Goal: Information Seeking & Learning: Learn about a topic

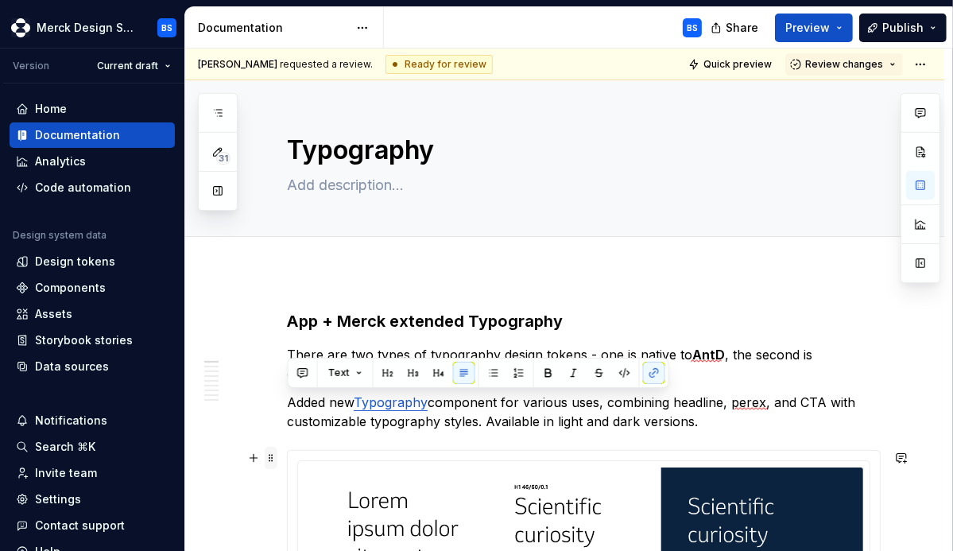
drag, startPoint x: 288, startPoint y: 397, endPoint x: 276, endPoint y: 450, distance: 53.8
click at [275, 462] on span at bounding box center [271, 457] width 13 height 22
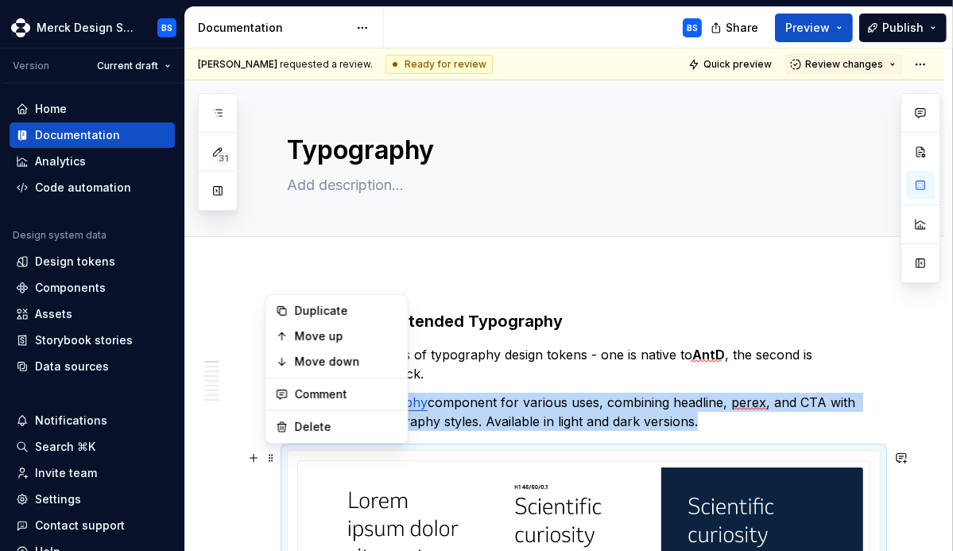
scroll to position [260, 0]
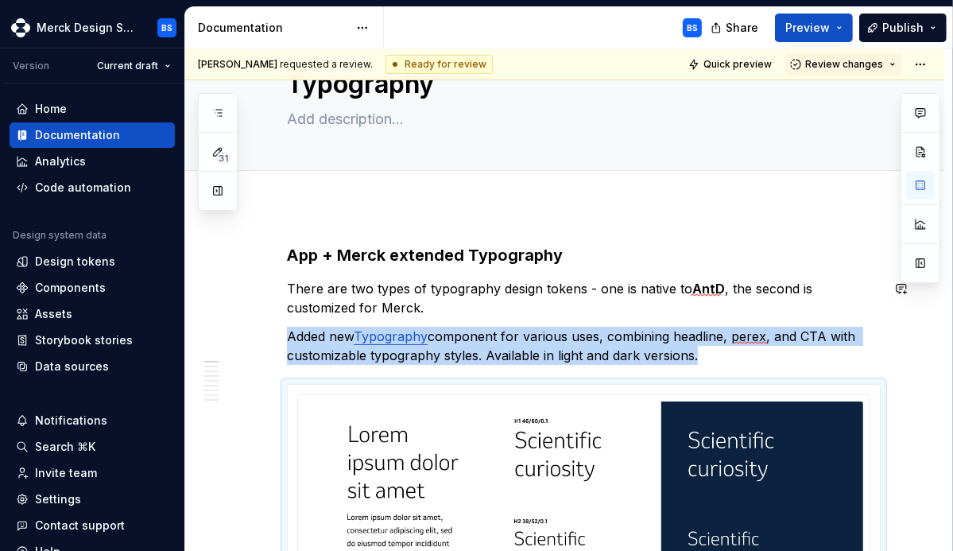
scroll to position [60, 0]
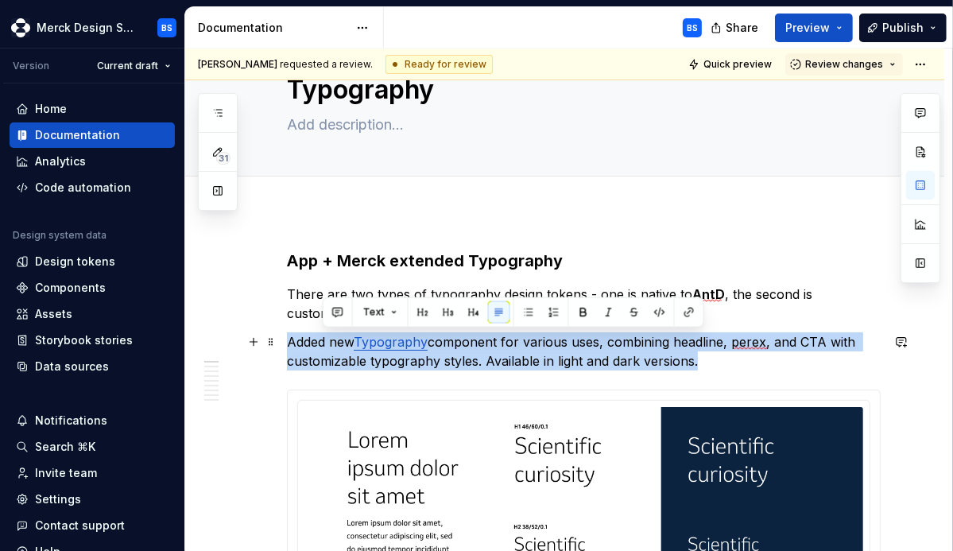
drag, startPoint x: 537, startPoint y: 335, endPoint x: 702, endPoint y: 361, distance: 166.5
click at [702, 361] on p "Added new Typography component for various uses, combining headline, perex, and…" at bounding box center [583, 351] width 593 height 38
copy p "rious uses, combining headline, perex, and CTA with customizable typography sty…"
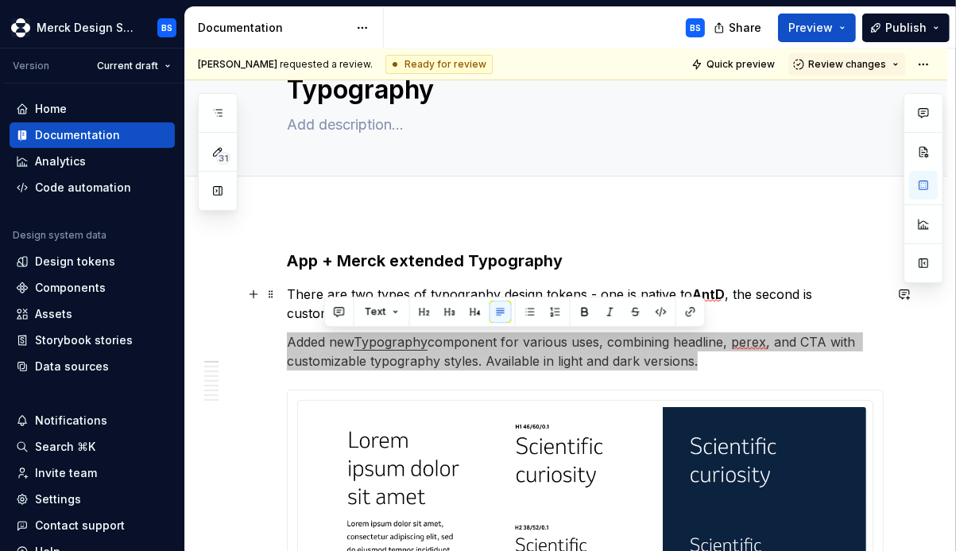
type textarea "*"
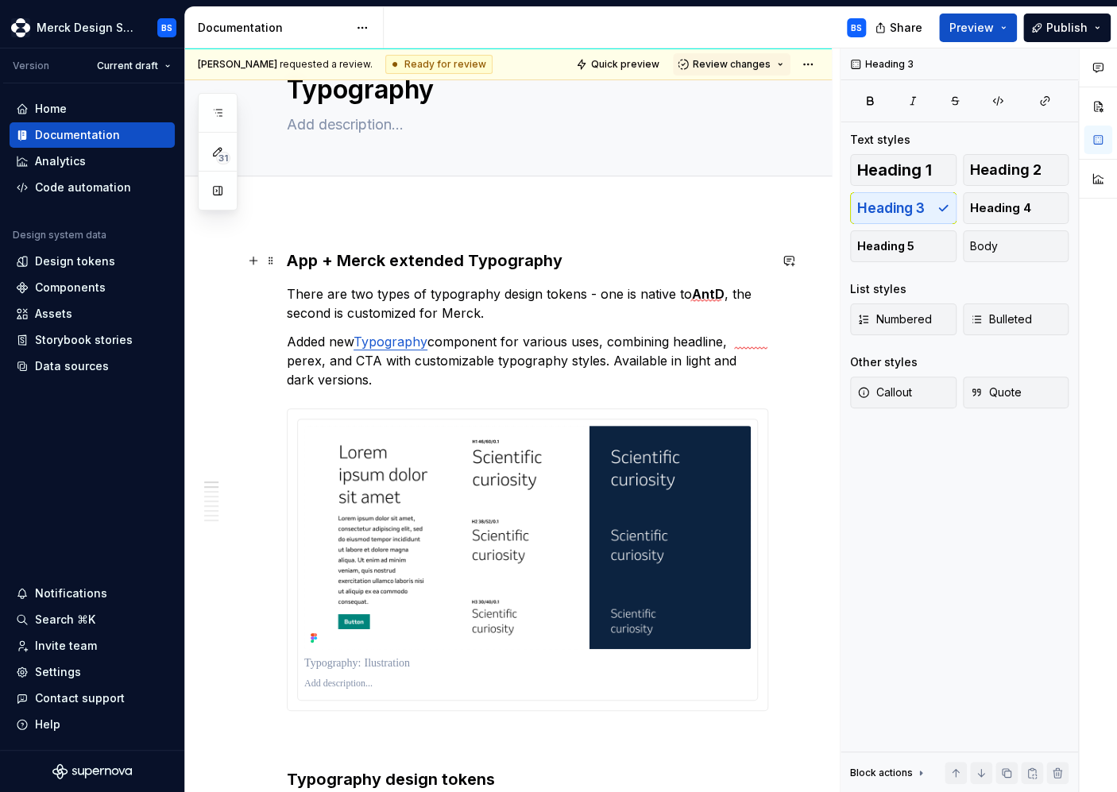
click at [332, 258] on h3 "App + Merck extended Typography" at bounding box center [527, 260] width 481 height 22
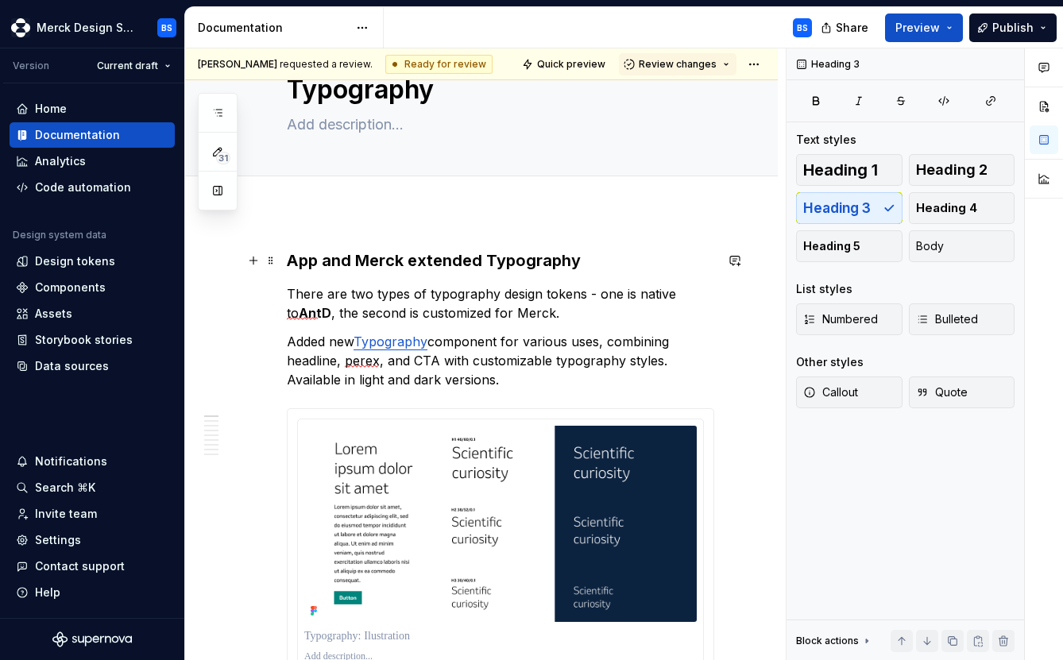
click at [317, 261] on h3 "App and Merck extended Typography" at bounding box center [500, 260] width 427 height 22
click at [555, 257] on h3 "Applications and Merck extended Typography" at bounding box center [500, 260] width 427 height 22
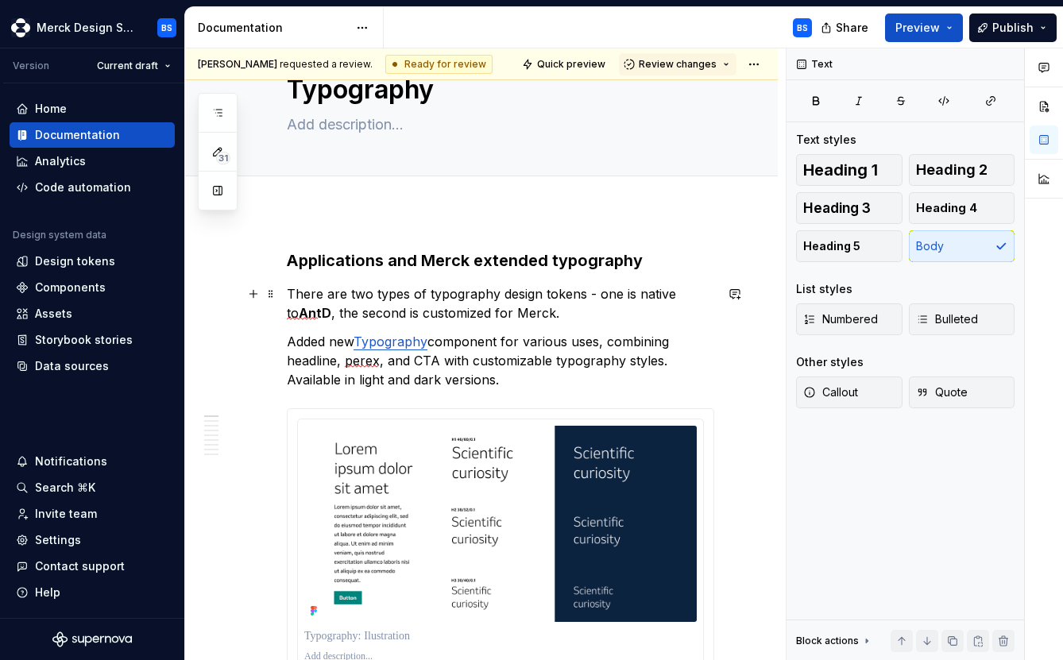
click at [345, 296] on p "There are two types of typography design tokens - one is native to [GEOGRAPHIC_…" at bounding box center [500, 303] width 427 height 38
click at [303, 341] on p "Added new Typography component for various uses, combining headline, perex, and…" at bounding box center [500, 360] width 427 height 57
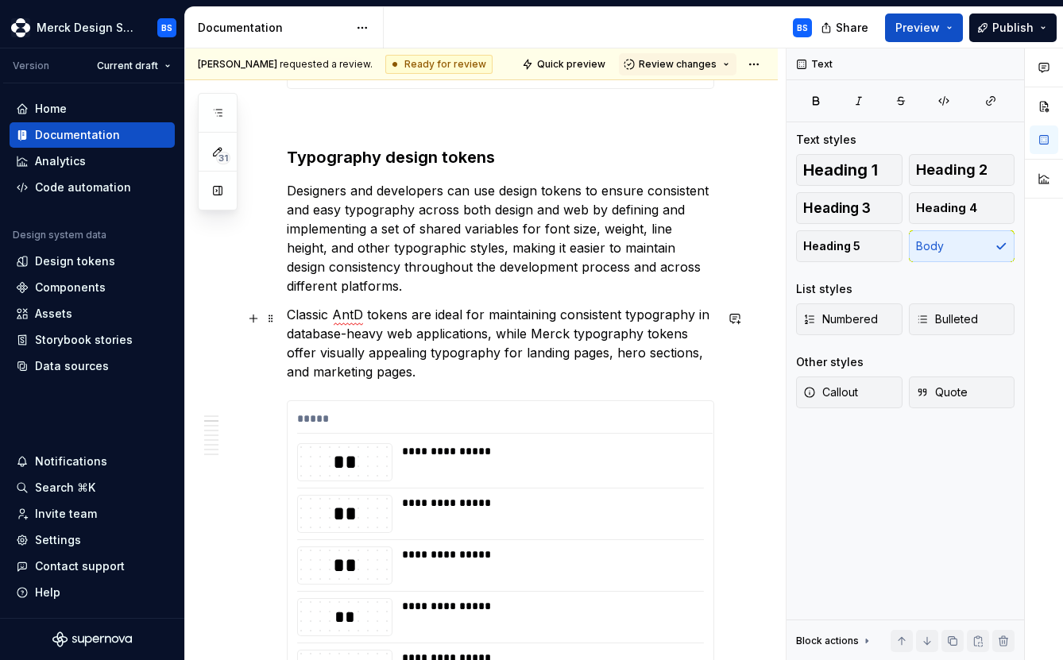
scroll to position [668, 0]
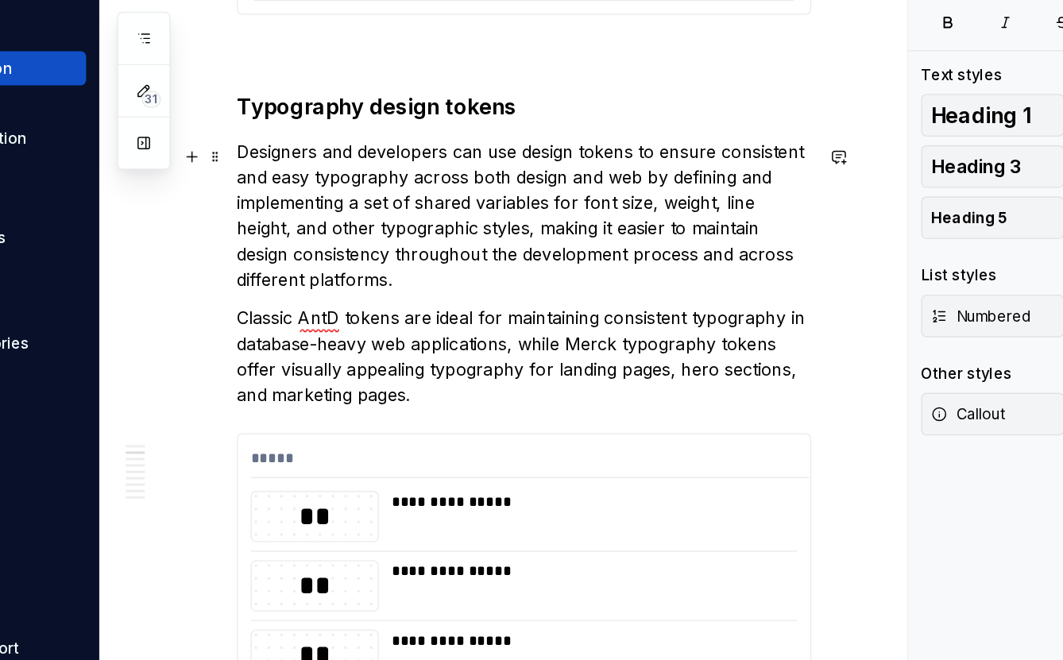
click at [341, 220] on p "Designers and developers can use design tokens to ensure consistent and easy ty…" at bounding box center [500, 244] width 427 height 114
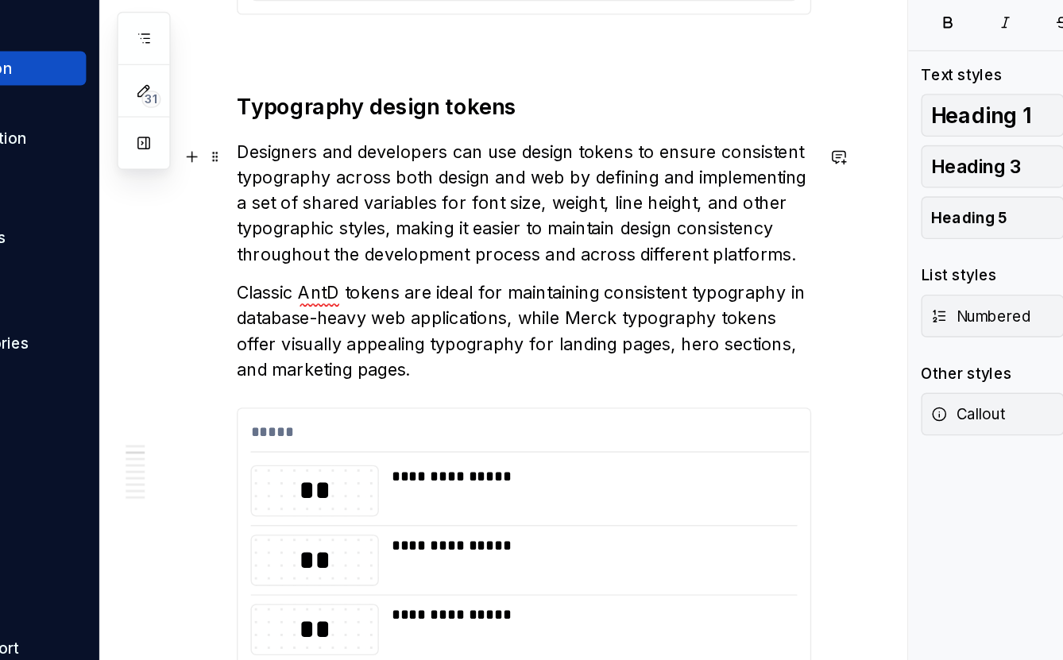
click at [601, 201] on p "Designers and developers can use design tokens to ensure consistent typography …" at bounding box center [500, 234] width 427 height 95
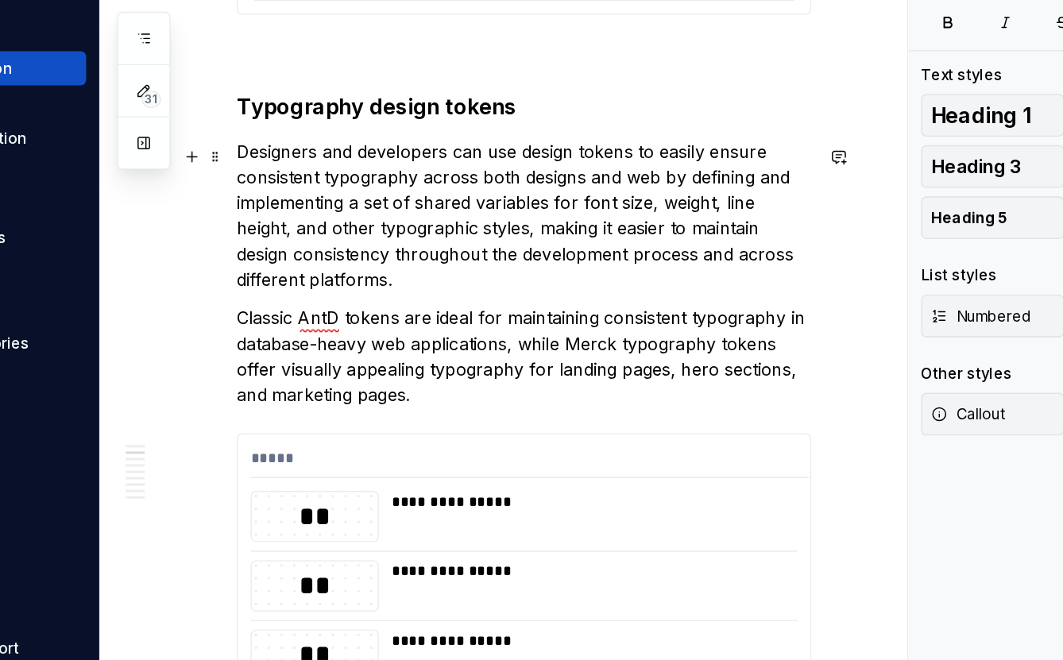
click at [463, 259] on p "Designers and developers can use design tokens to easily ensure consistent typo…" at bounding box center [500, 244] width 427 height 114
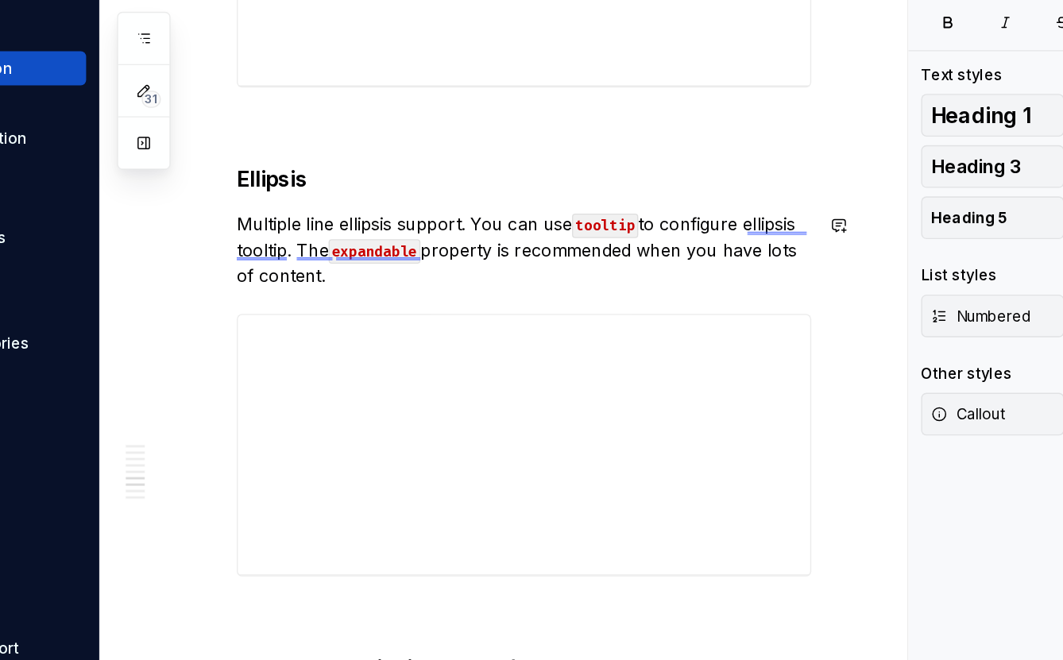
scroll to position [4192, 0]
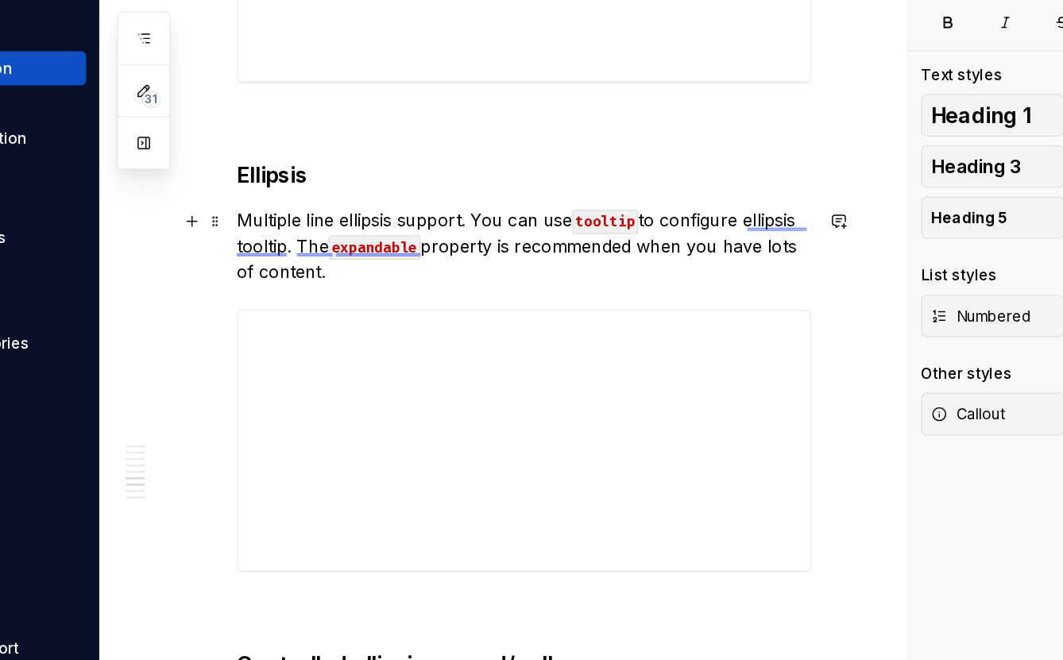
click at [662, 249] on p "Multiple line ellipsis support. You can use tooltip to configure ellipsis toolt…" at bounding box center [500, 266] width 427 height 57
click at [327, 268] on p "Multiple line ellipsis support. You can use tooltip to configure ellipsis toolt…" at bounding box center [500, 266] width 427 height 57
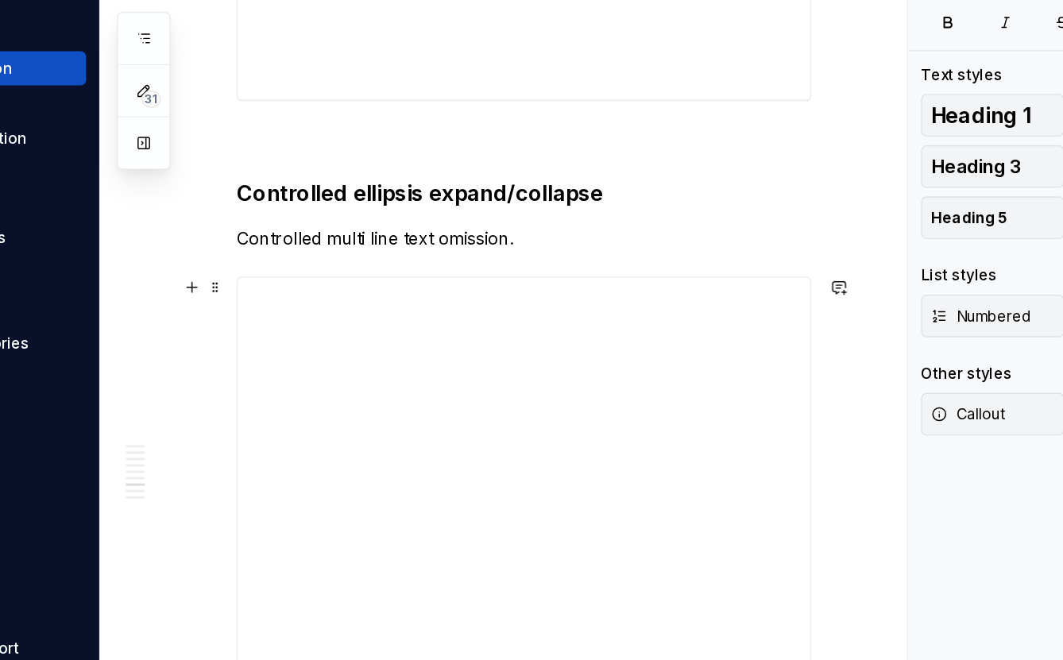
scroll to position [4544, 0]
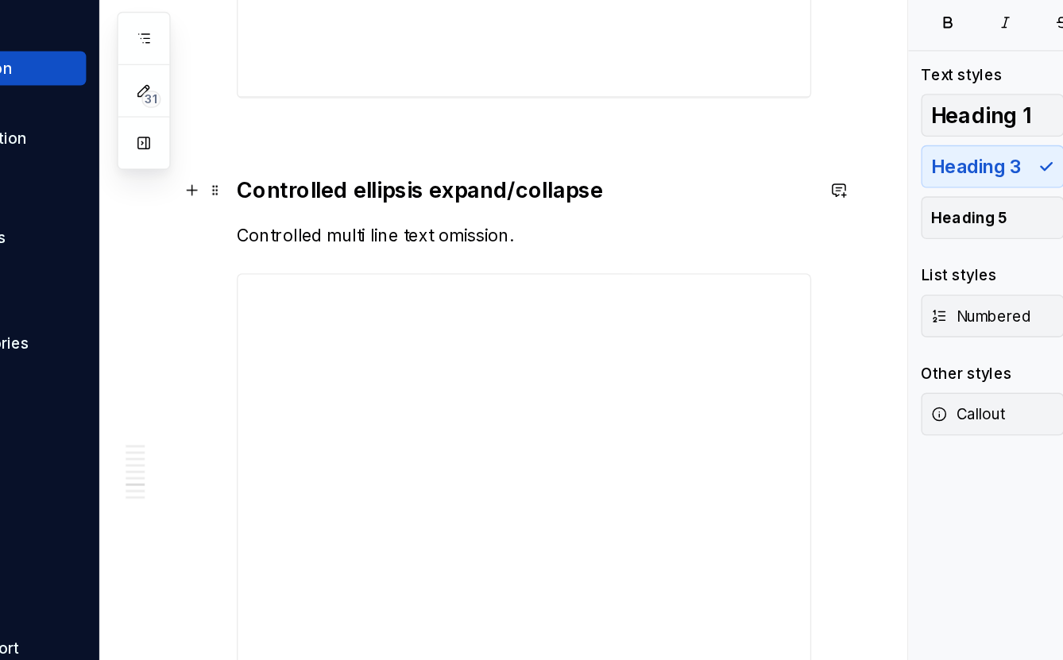
click at [491, 229] on h3 "Controlled ellipsis expand/collapse" at bounding box center [500, 226] width 427 height 22
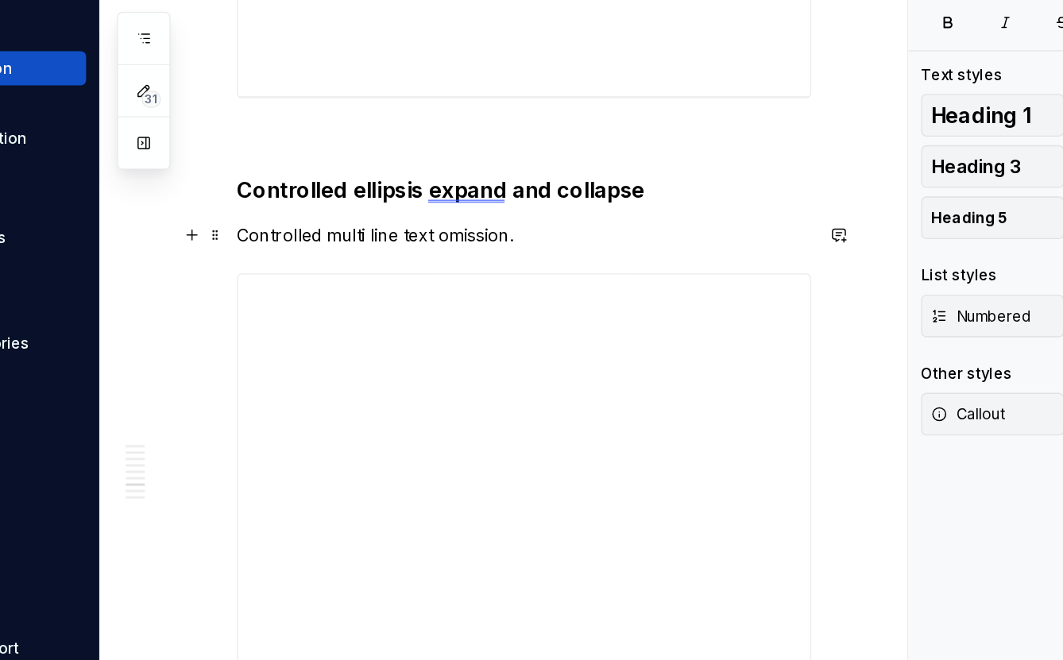
click at [384, 254] on p "Controlled multi line text omission." at bounding box center [500, 258] width 427 height 19
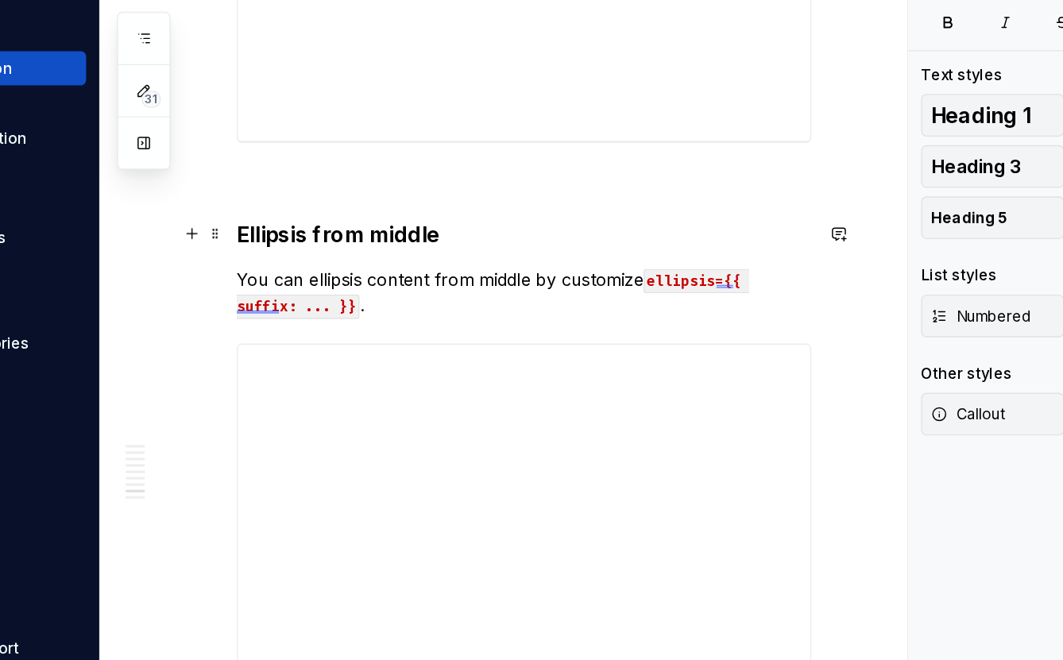
scroll to position [4963, 0]
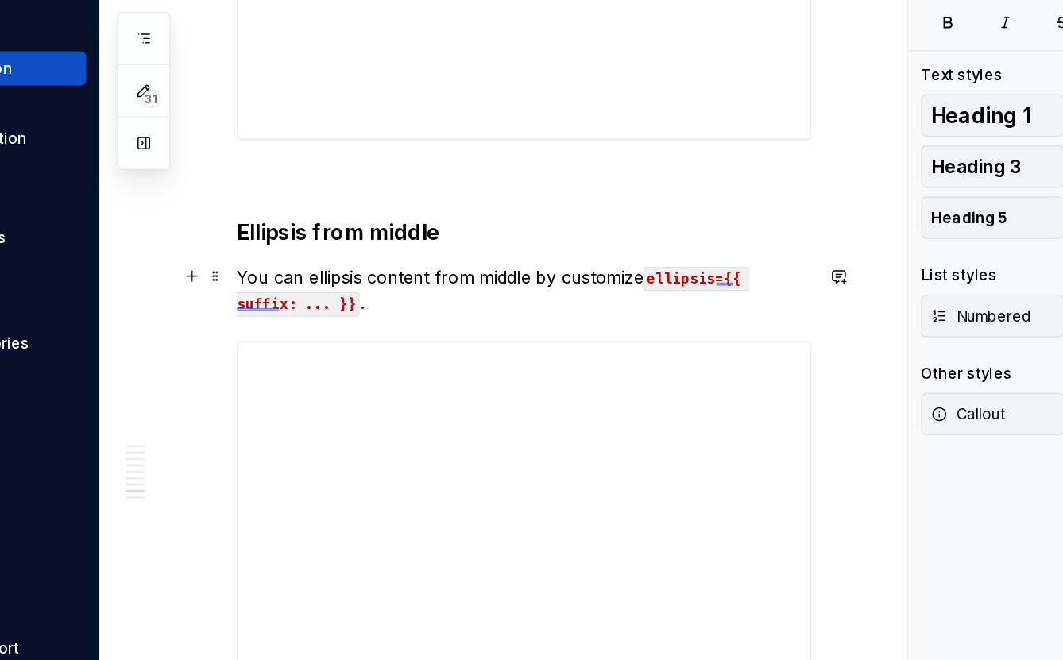
click at [338, 292] on p "You can ellipsis content from middle by customize ellipsis={{ suffix: ... }} ." at bounding box center [500, 300] width 427 height 38
click at [381, 254] on h3 "Ellipsis from middle" at bounding box center [500, 257] width 427 height 22
click at [339, 288] on p "You can ellipsis content from middle by customize ellipsis={{ suffix: ... }} ." at bounding box center [500, 300] width 427 height 38
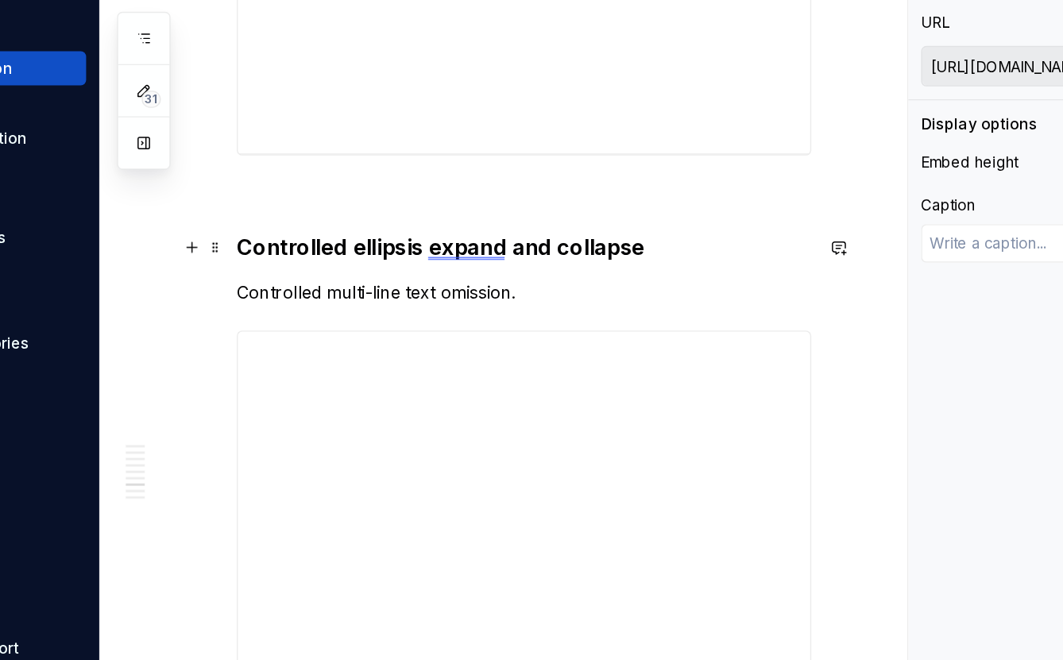
scroll to position [4492, 0]
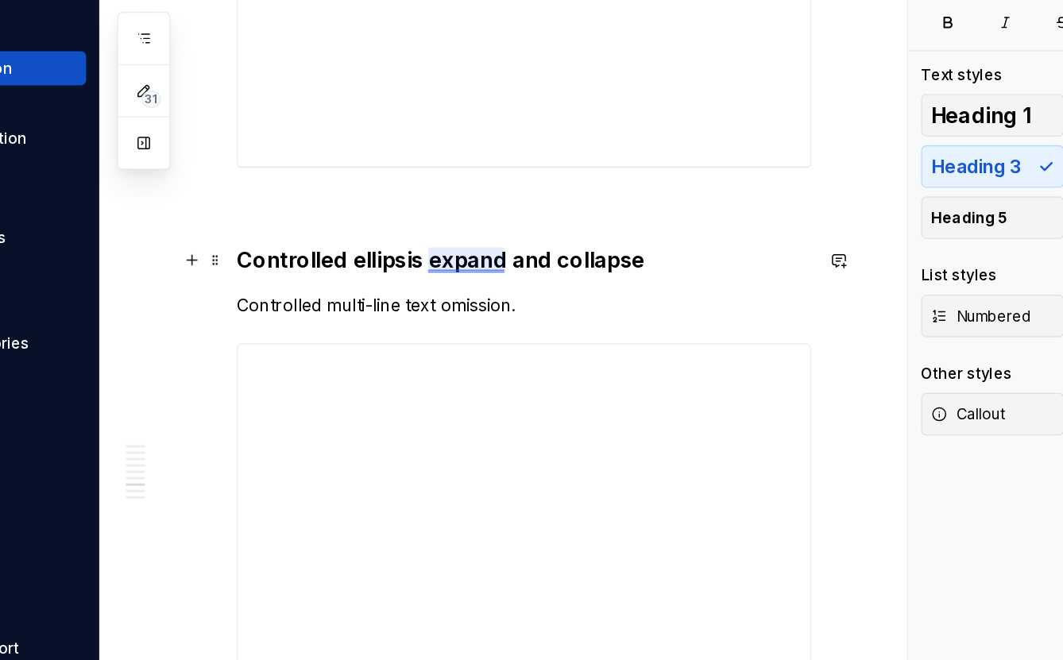
click at [486, 277] on h3 "Controlled ellipsis expand and collapse" at bounding box center [500, 278] width 427 height 22
click at [610, 283] on h3 "Controlled ellipsis expanded and collapse" at bounding box center [500, 278] width 427 height 22
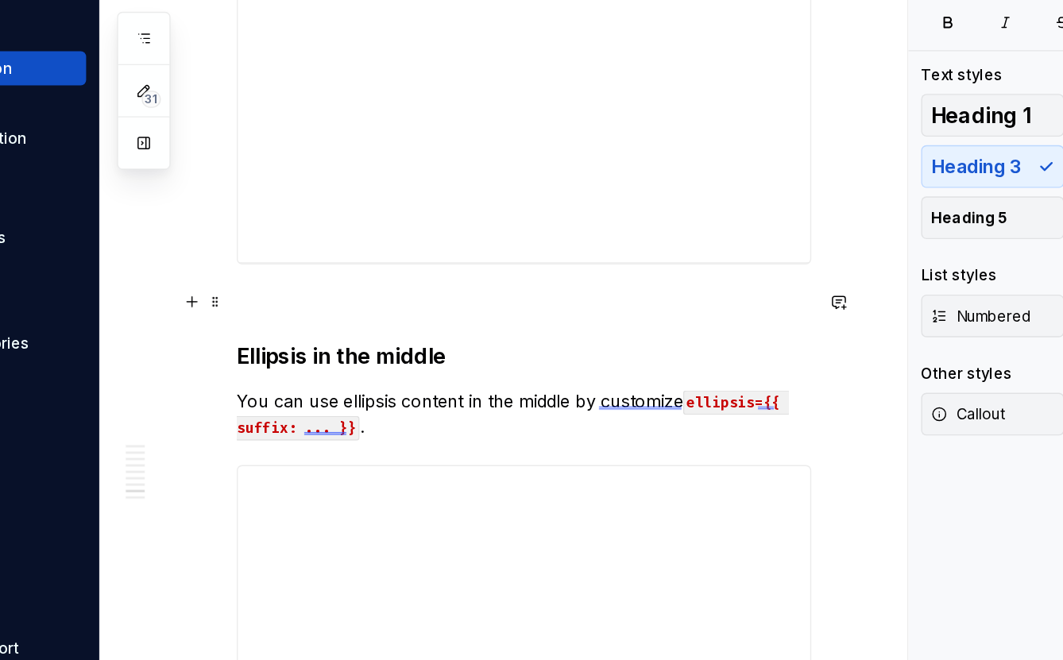
scroll to position [4882, 0]
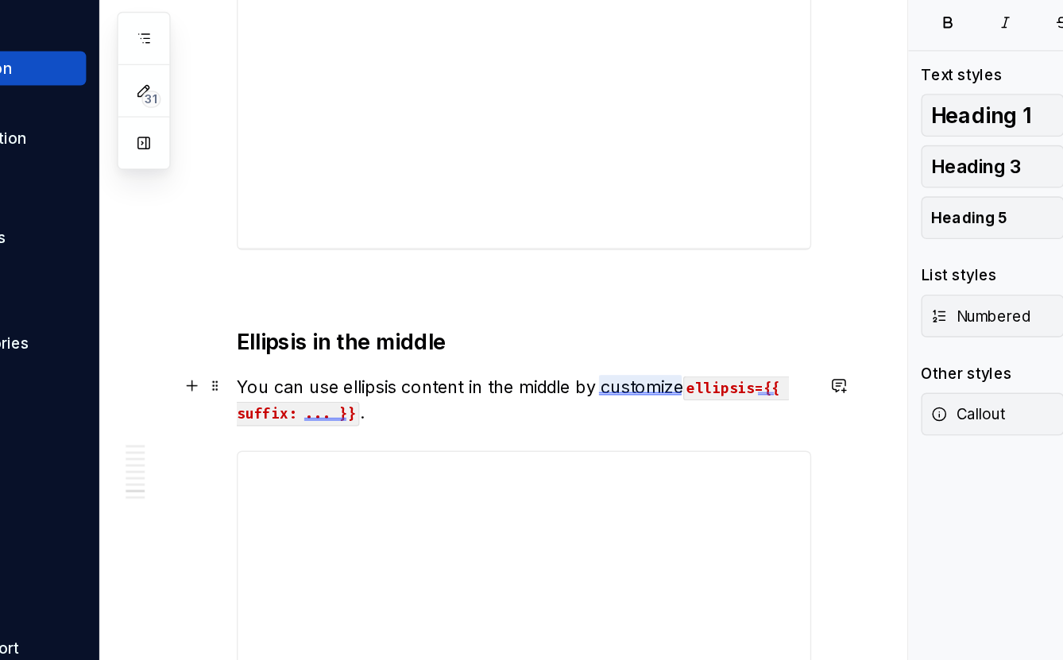
click at [617, 370] on p "You can use ellipsis content in the middle by customize ellipsis={{ suffix: ...…" at bounding box center [500, 381] width 427 height 38
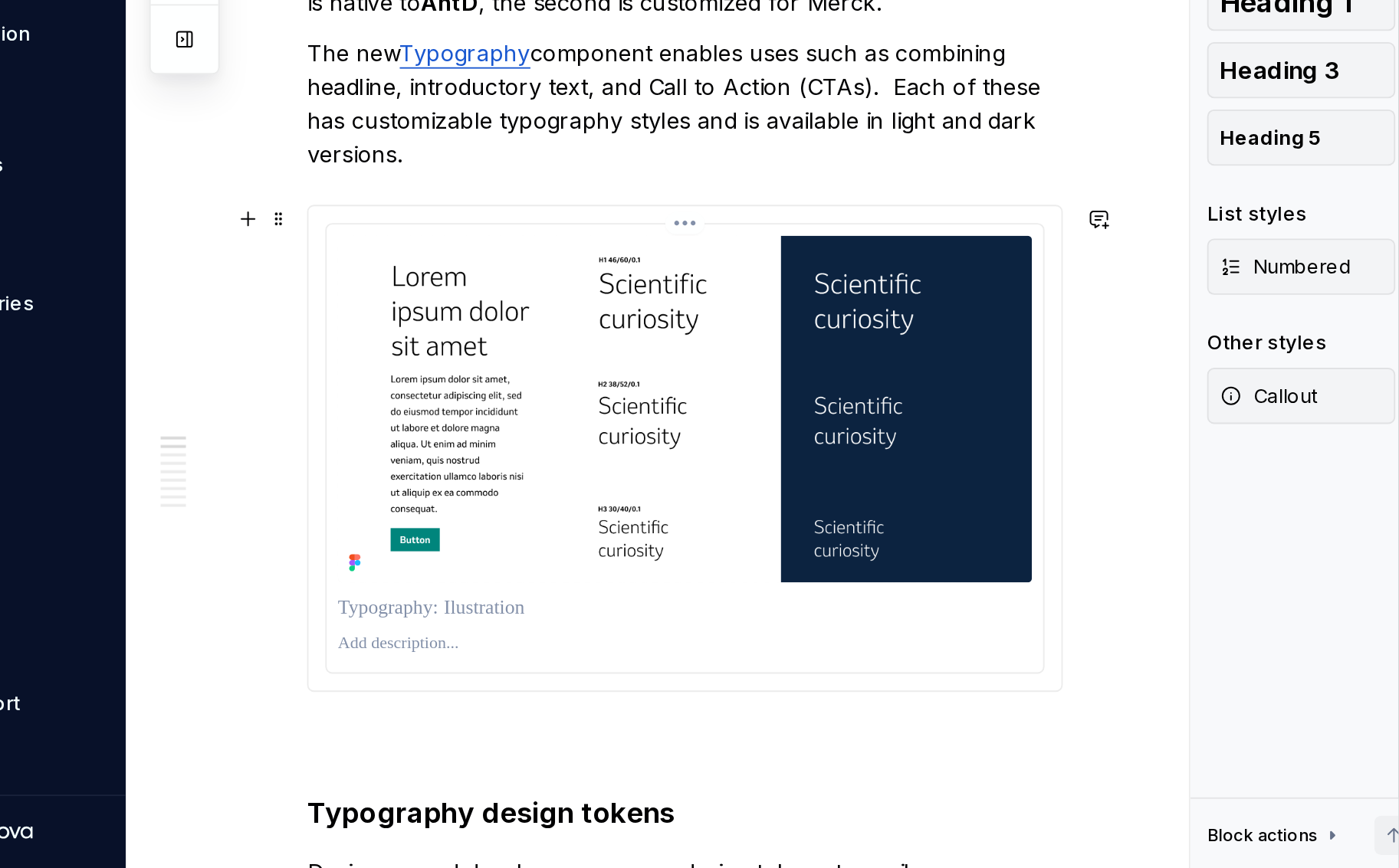
scroll to position [0, 0]
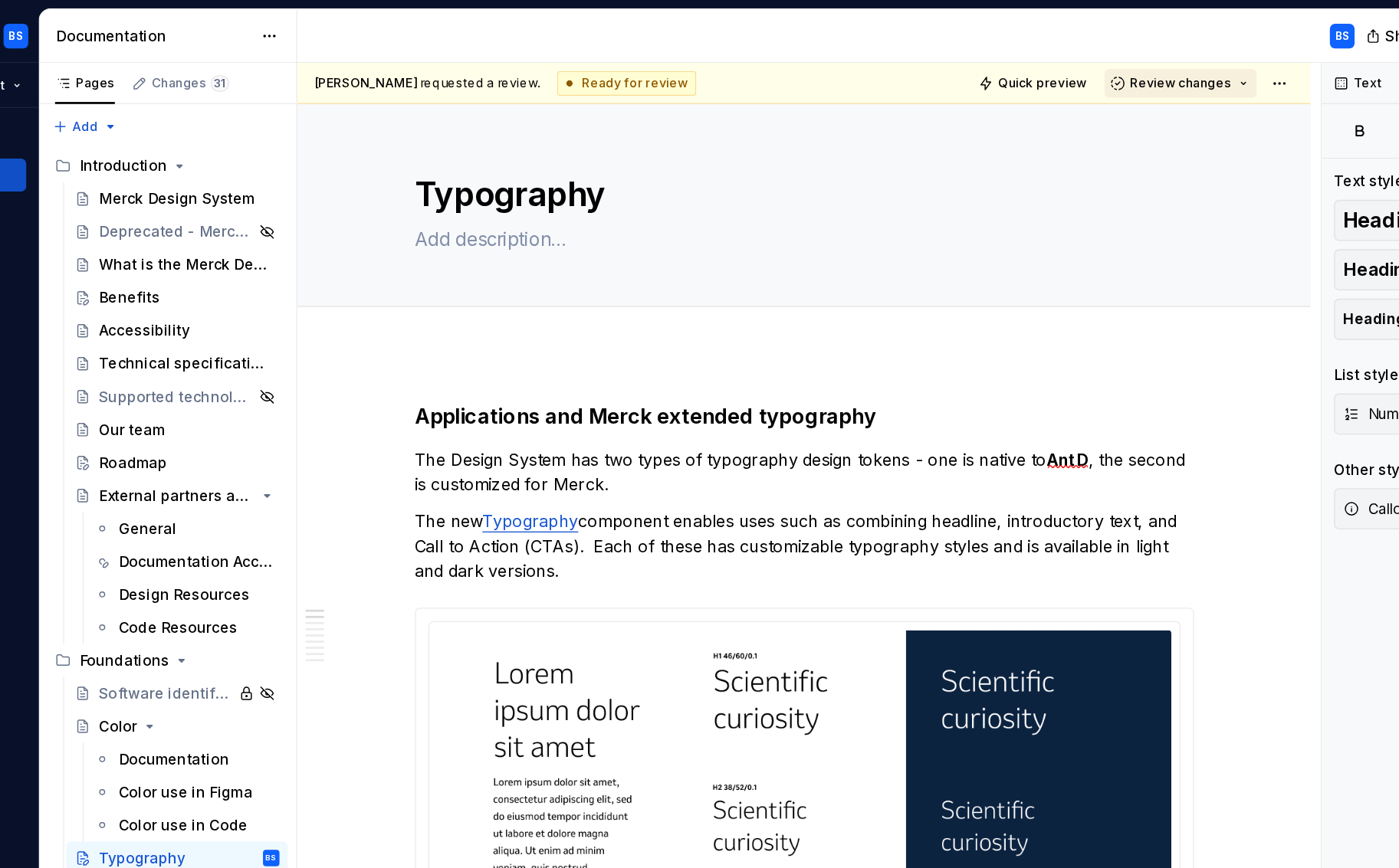
click at [919, 62] on button "Review changes" at bounding box center [1028, 62] width 114 height 21
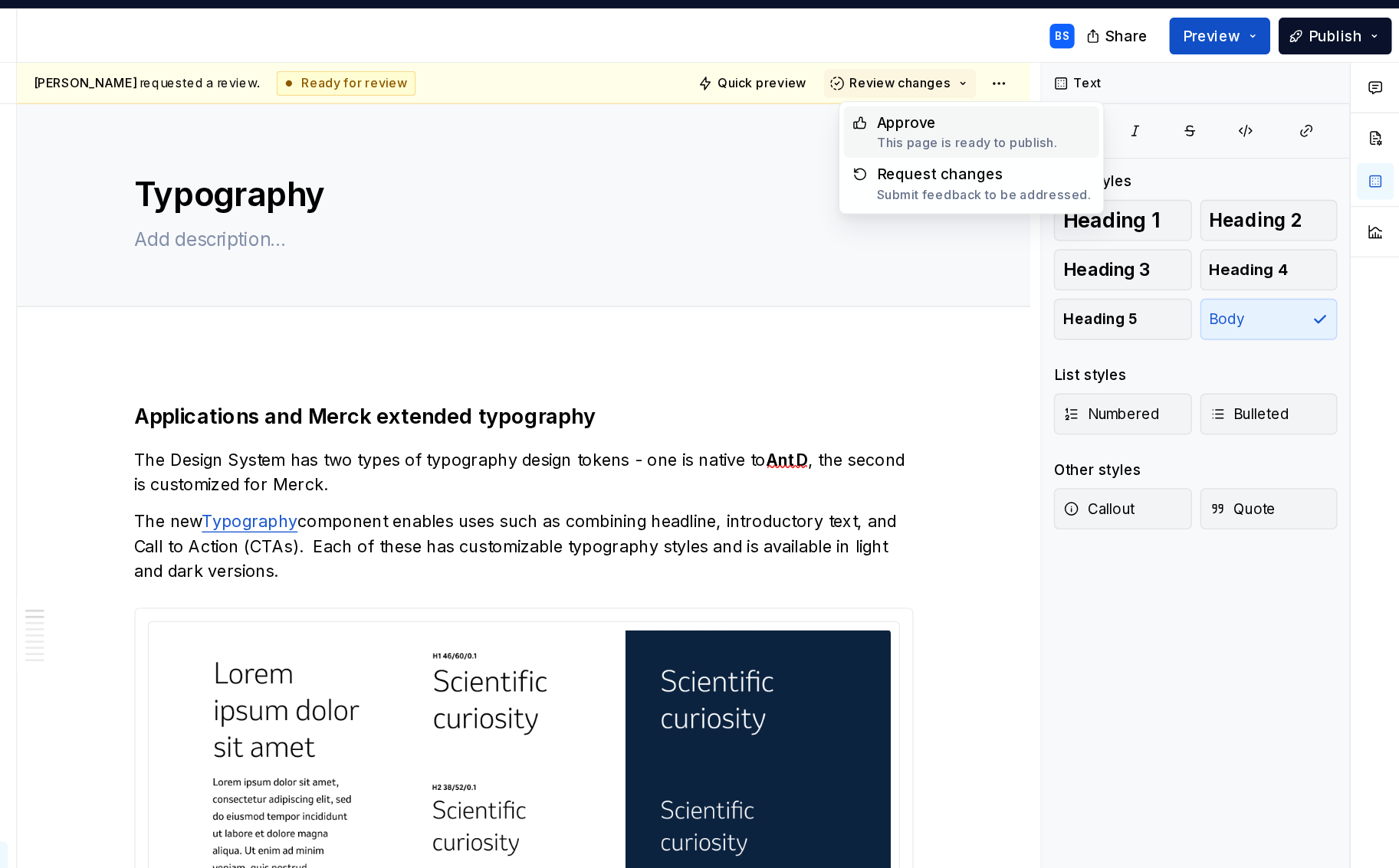
click at [919, 106] on div "This page is ready to publish." at bounding box center [1076, 106] width 134 height 13
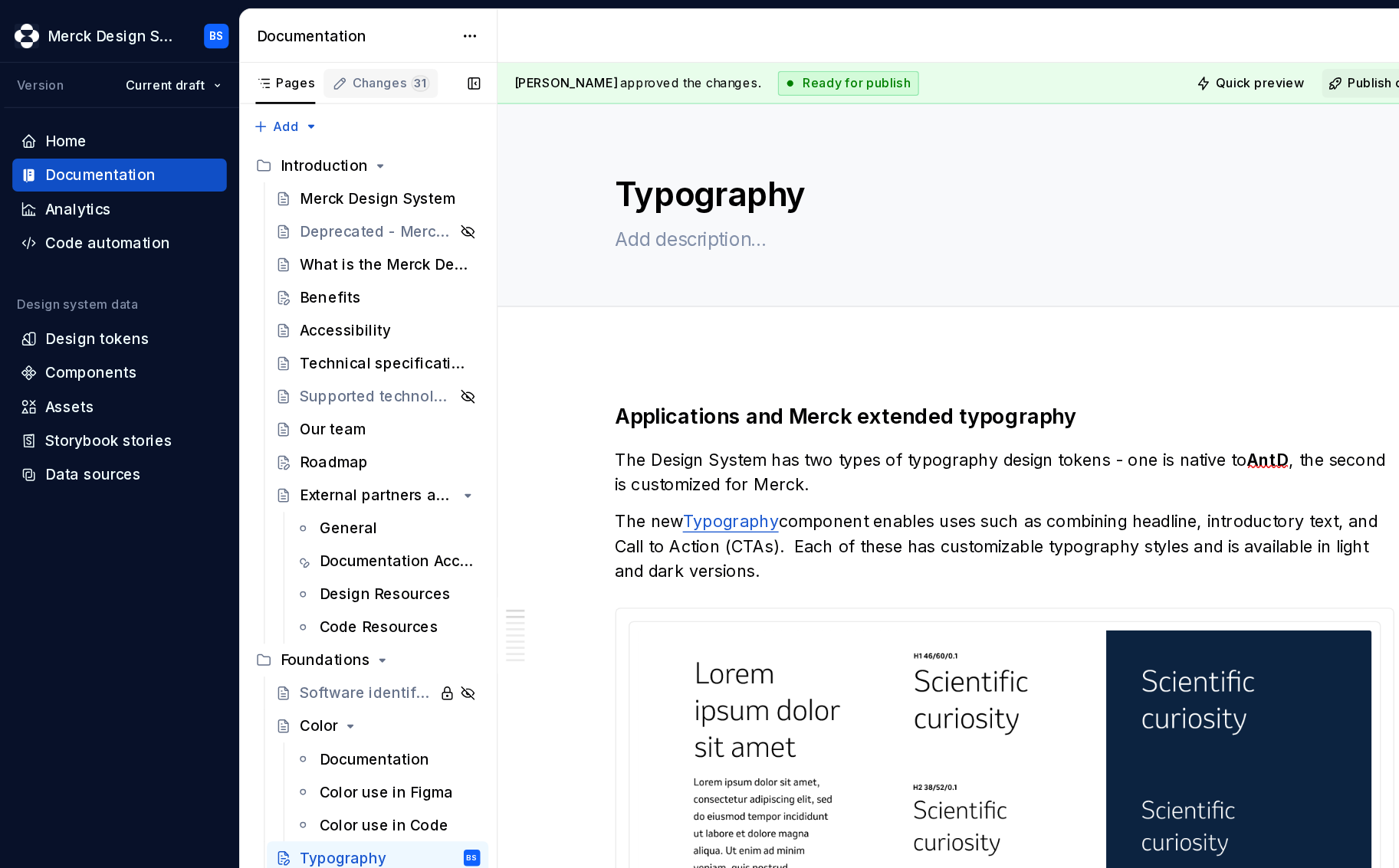
click at [306, 62] on span "31" at bounding box center [313, 62] width 14 height 13
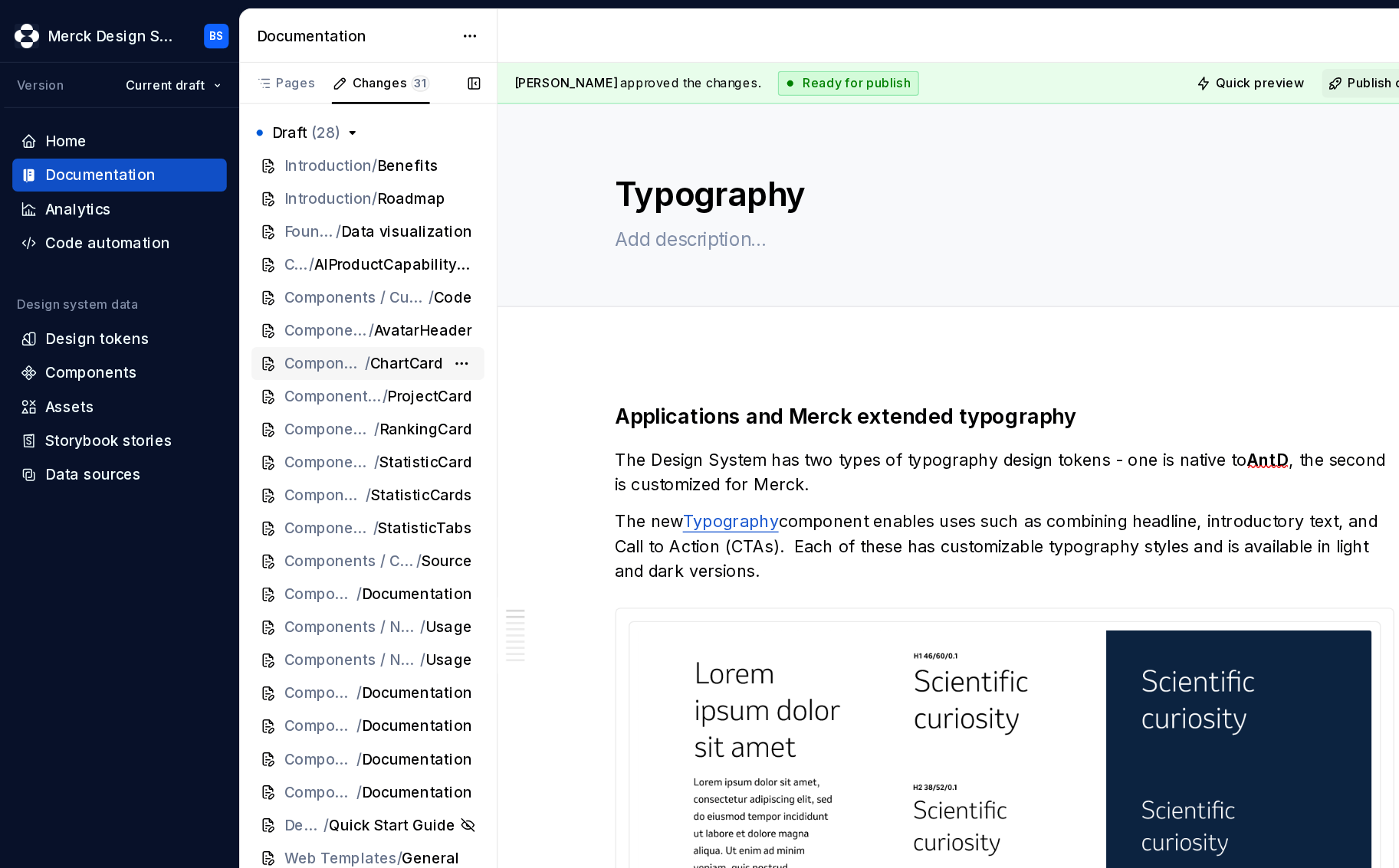
scroll to position [78, 0]
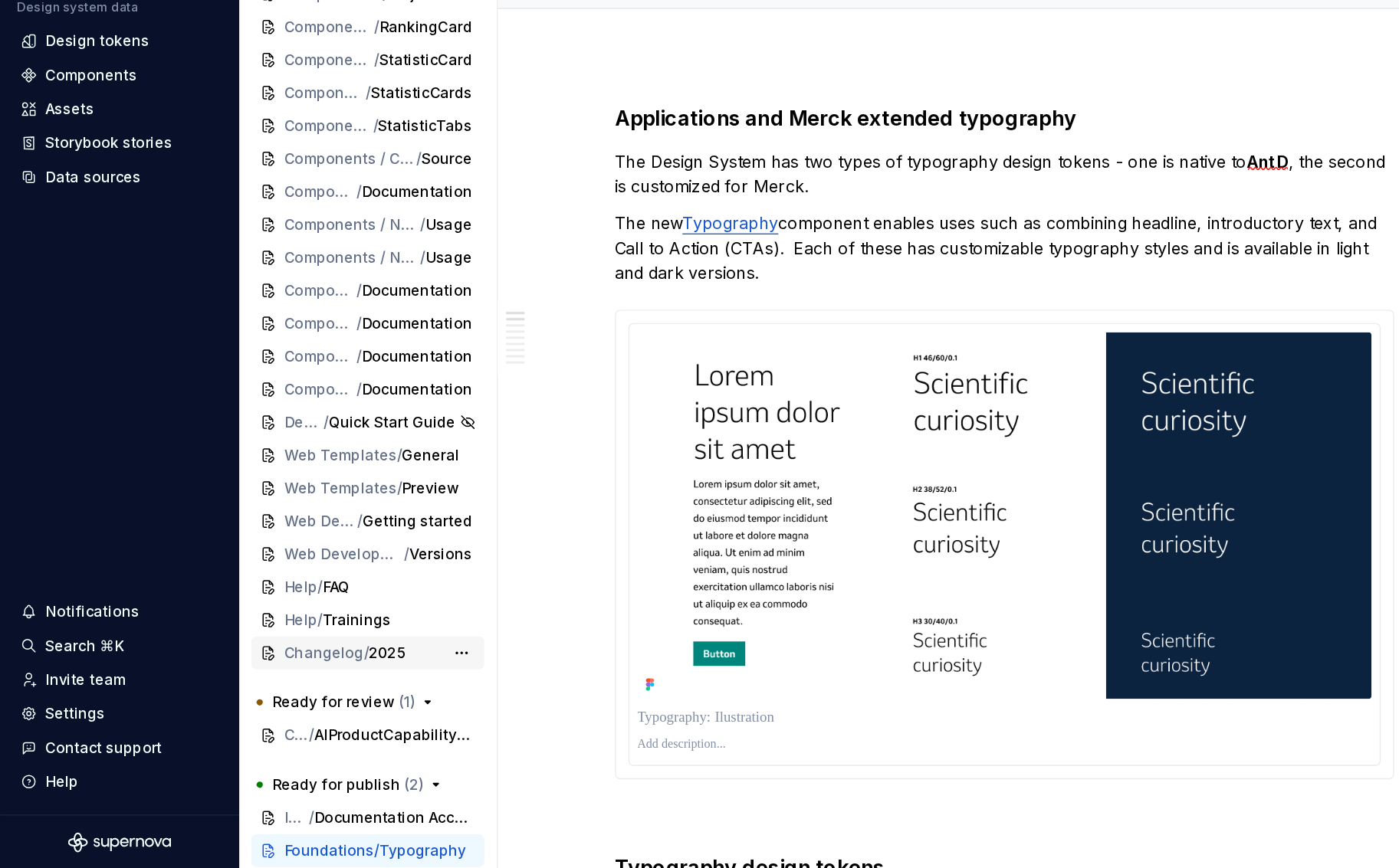
click at [288, 530] on span "2025" at bounding box center [288, 707] width 27 height 15
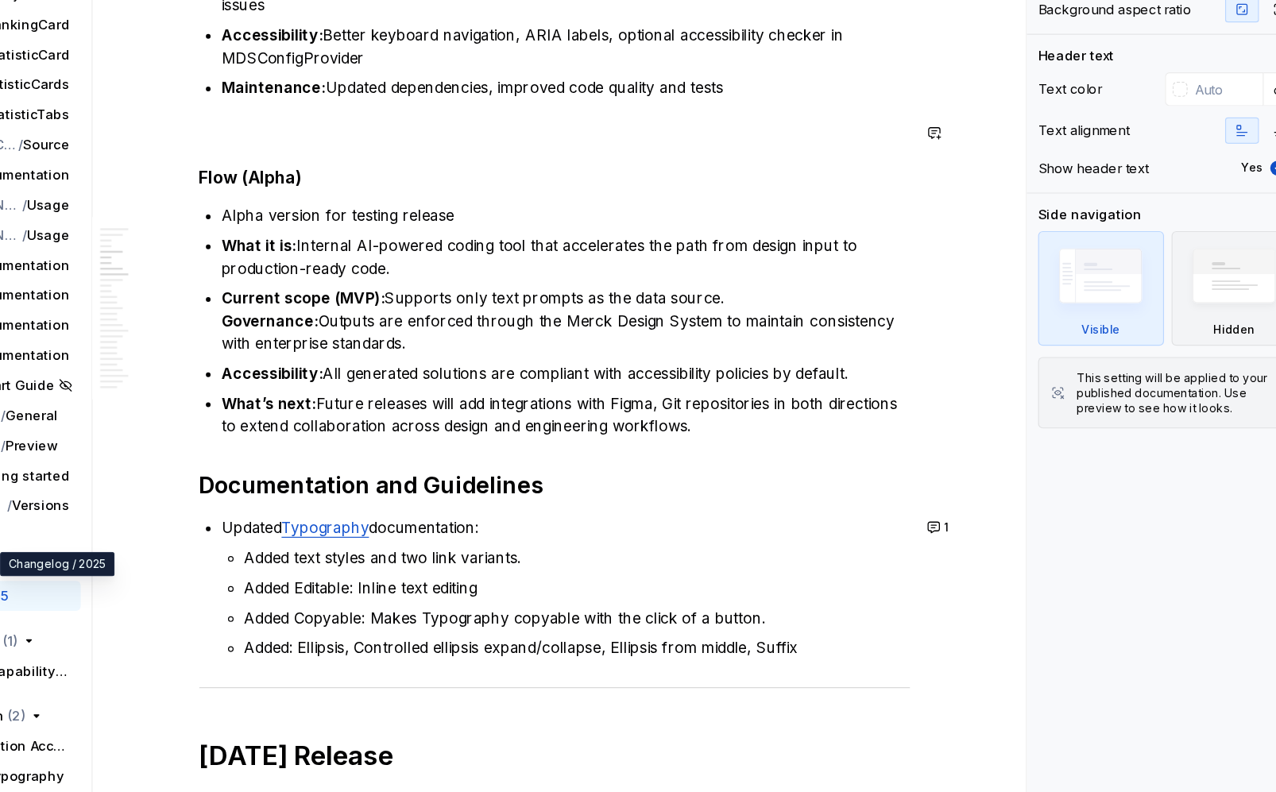
scroll to position [2095, 0]
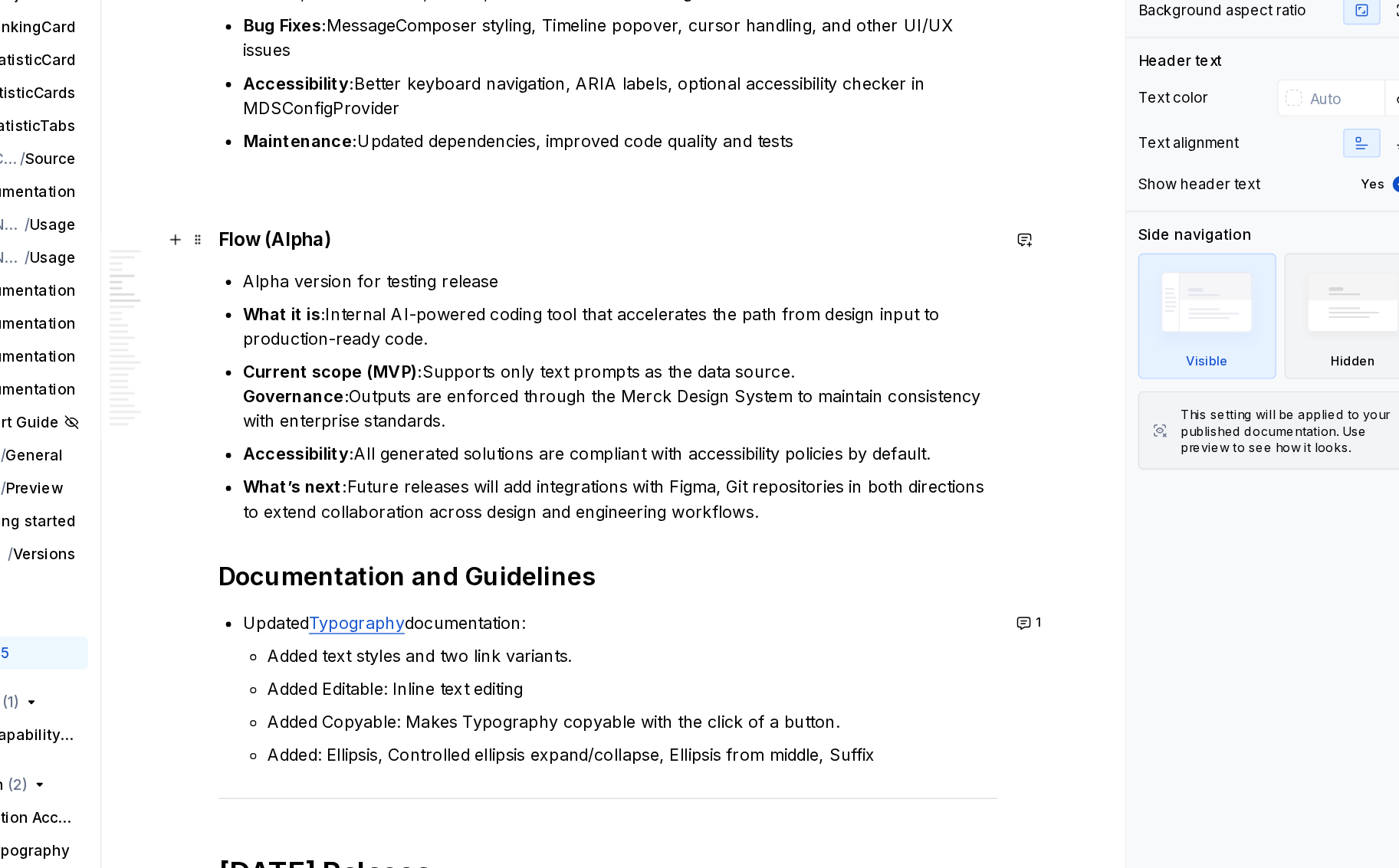
type textarea "*"
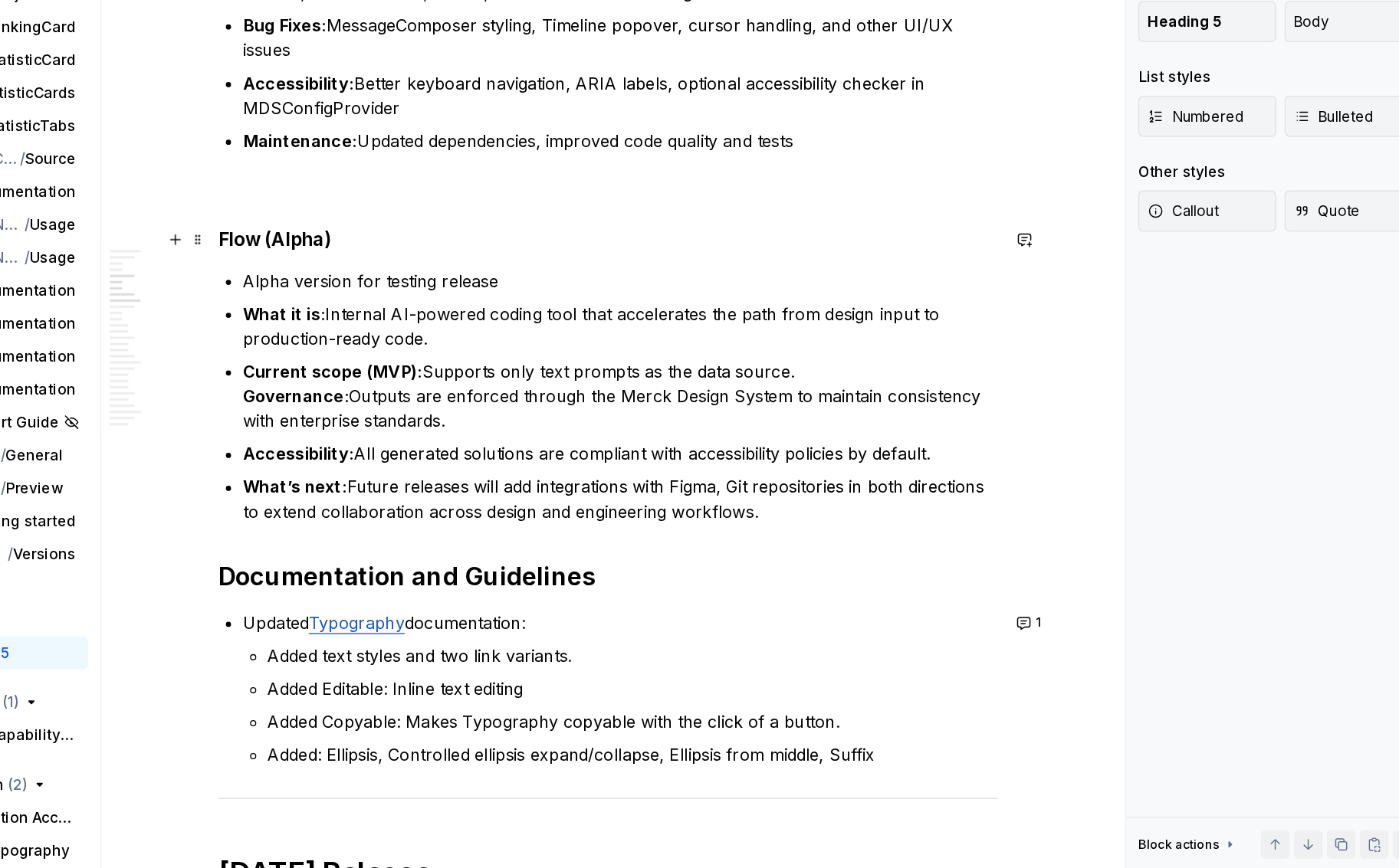
click at [540, 396] on h4 "Flow (Alpha)" at bounding box center [747, 399] width 580 height 18
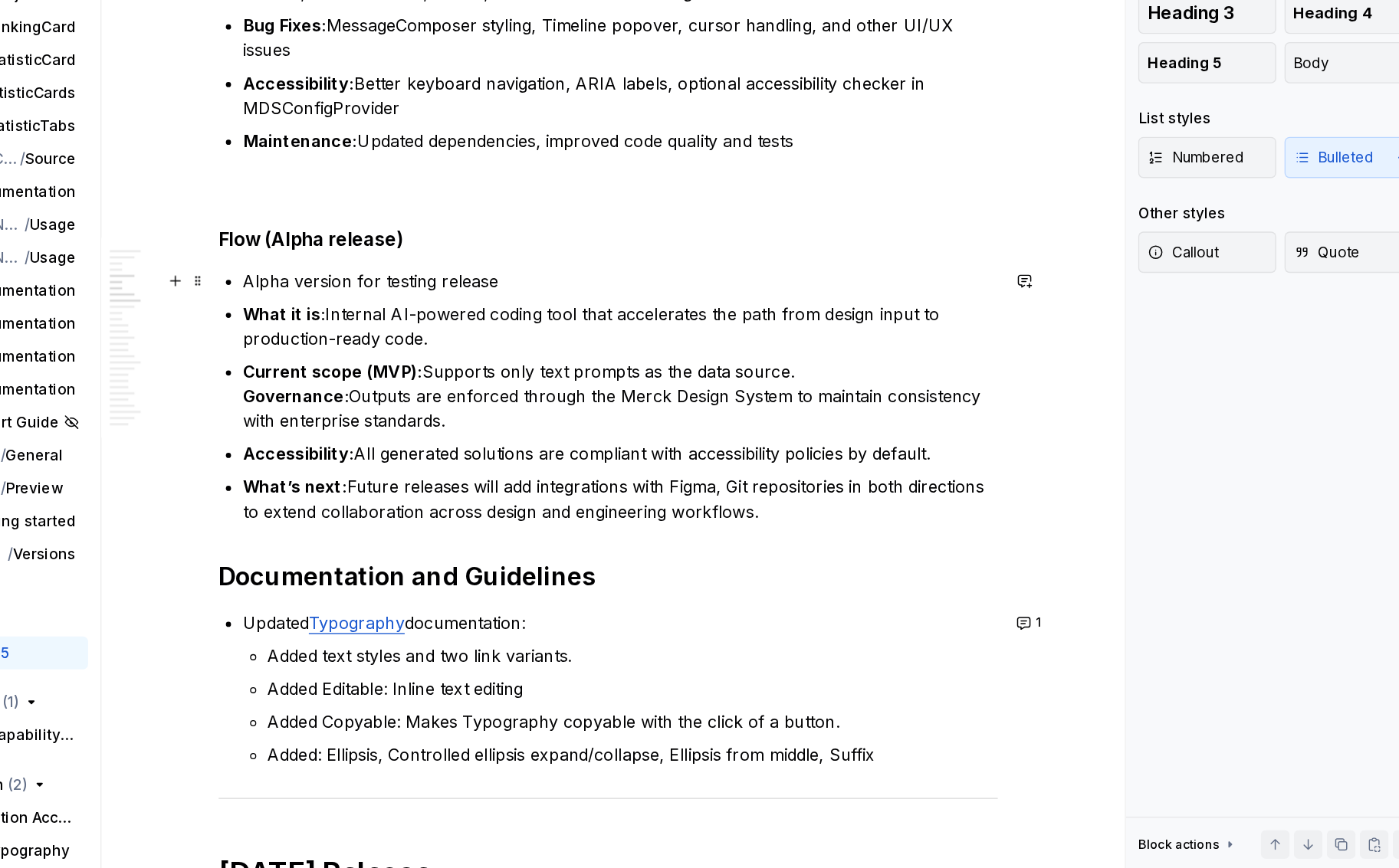
click at [521, 422] on p "Alpha version for testing release" at bounding box center [756, 430] width 562 height 18
click at [551, 423] on p "Releases for testing and feedback." at bounding box center [756, 430] width 562 height 18
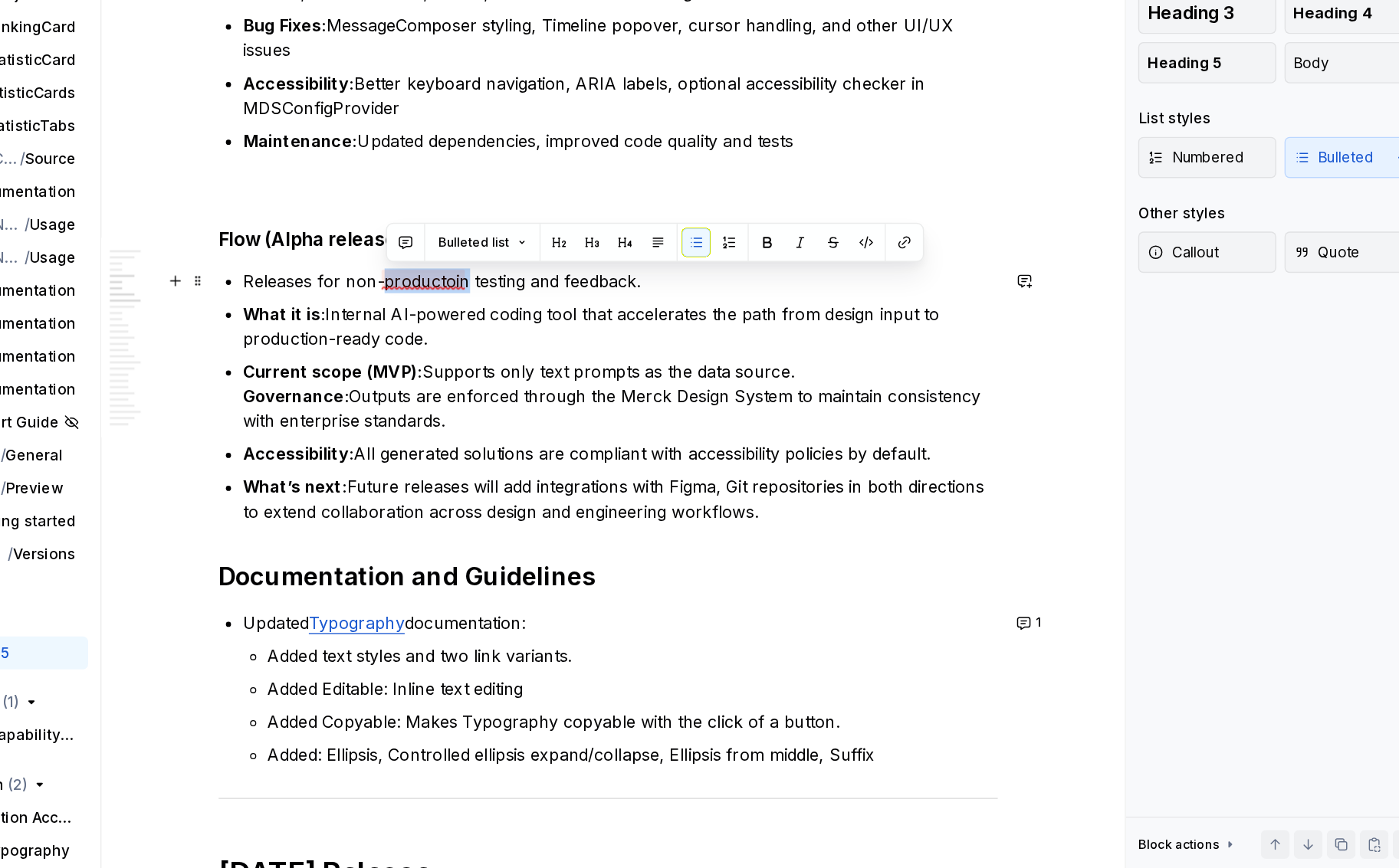
click at [632, 433] on p "Releases for non-productoin testing and feedback." at bounding box center [756, 430] width 562 height 18
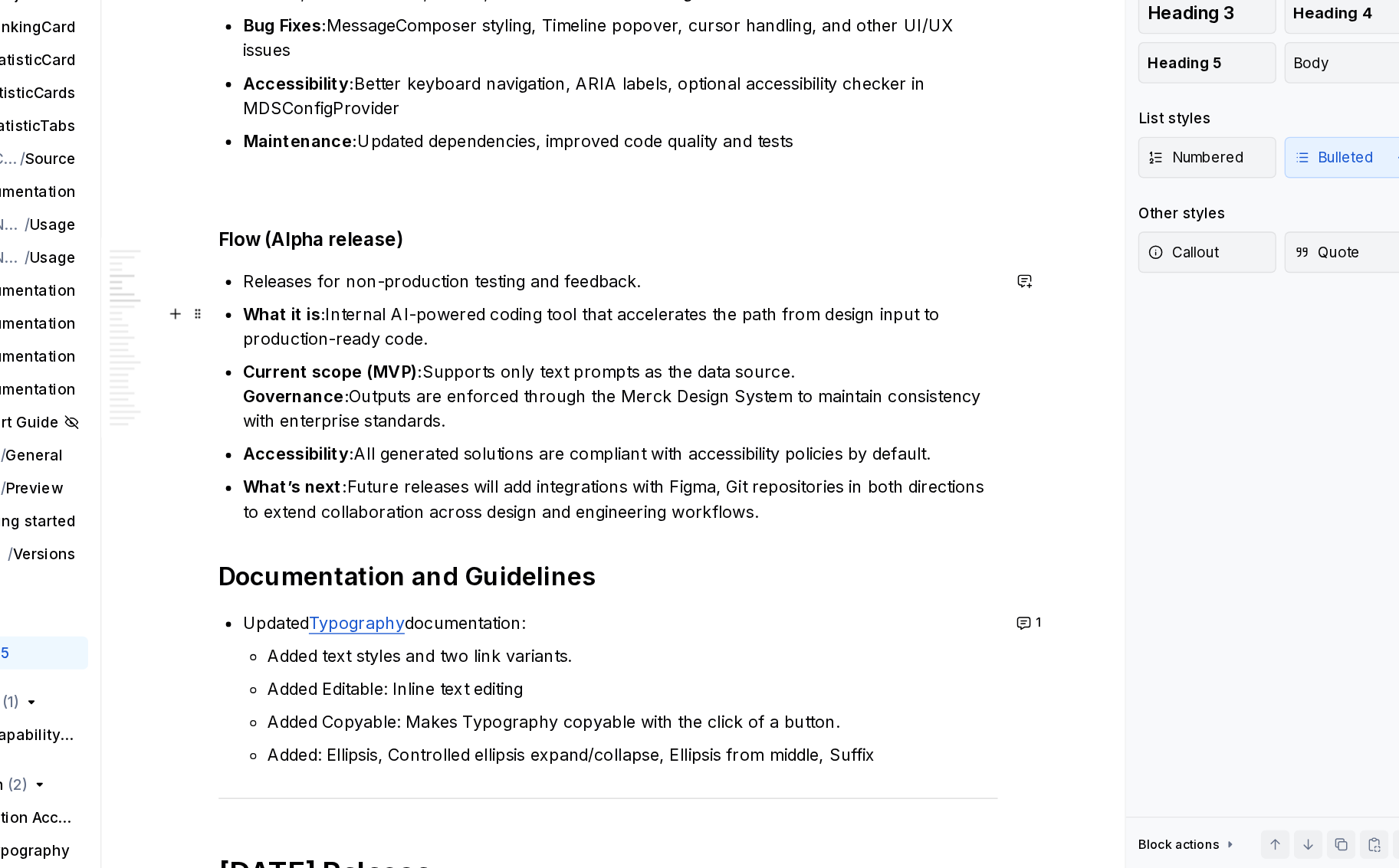
click at [535, 454] on strong "What it is:" at bounding box center [507, 455] width 62 height 15
type textarea "*"
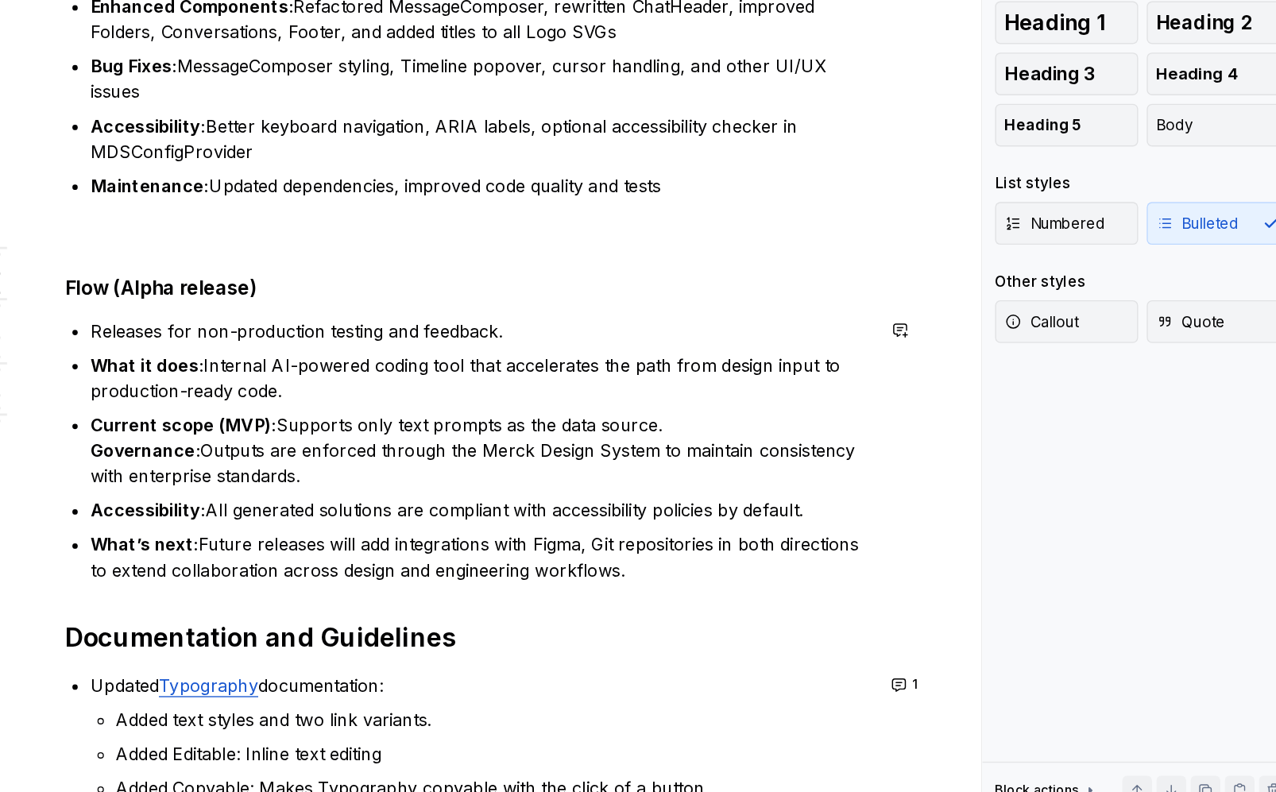
scroll to position [2110, 0]
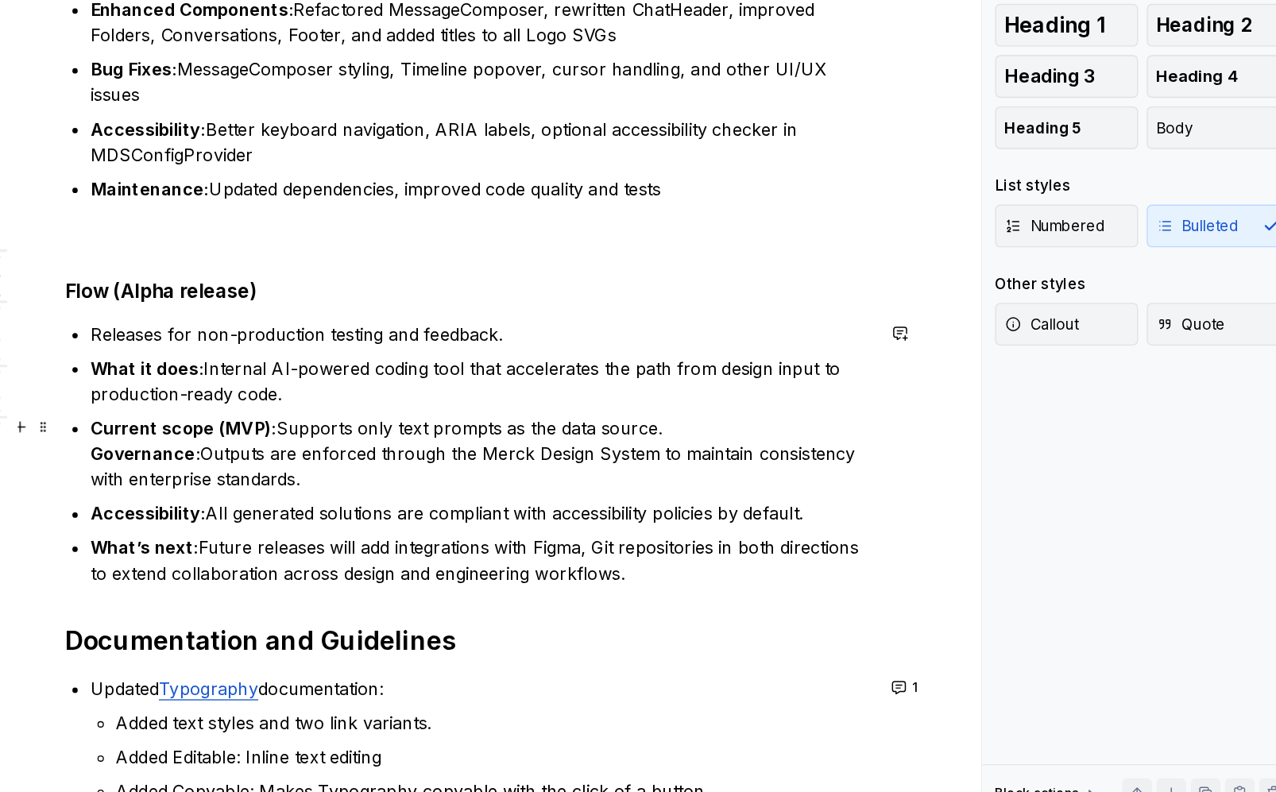
click at [469, 501] on strong "Current scope (MVP):" at bounding box center [405, 501] width 138 height 16
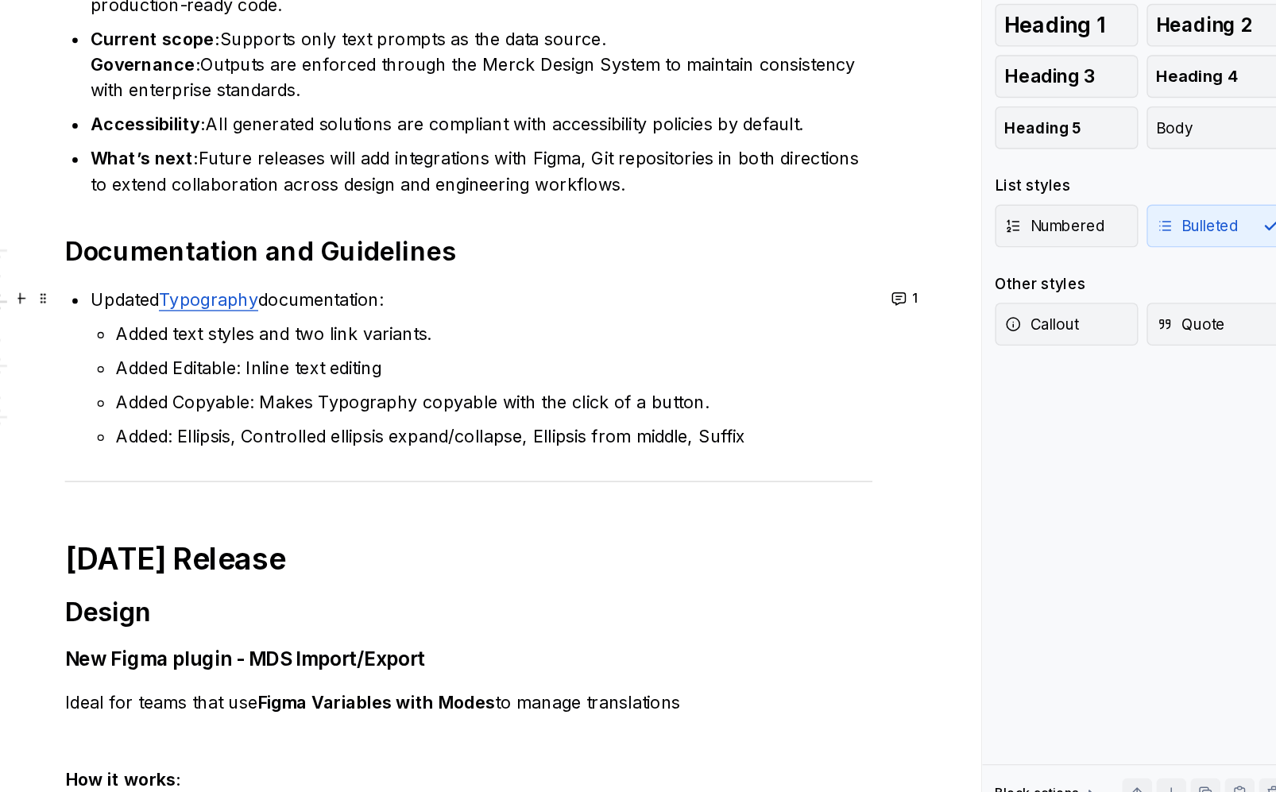
scroll to position [2384, 0]
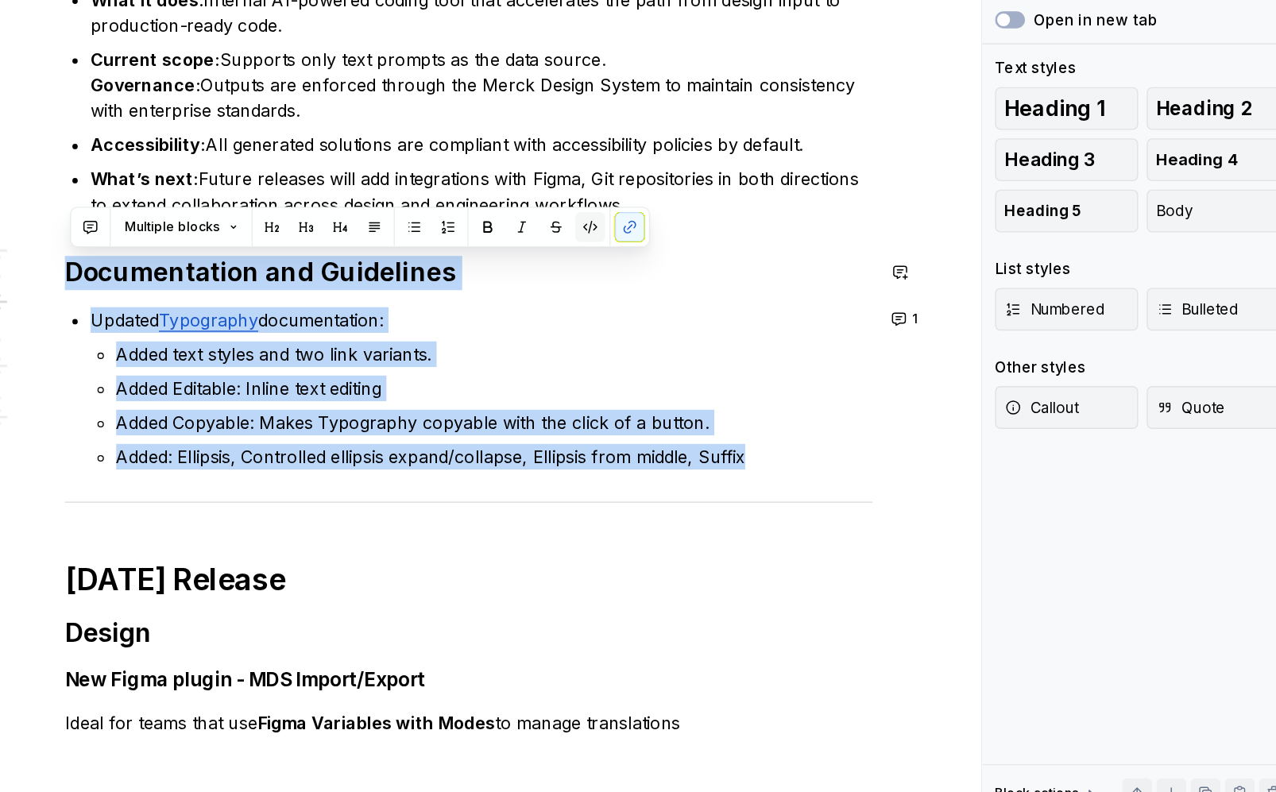
drag, startPoint x: 843, startPoint y: 520, endPoint x: 705, endPoint y: 359, distance: 212.4
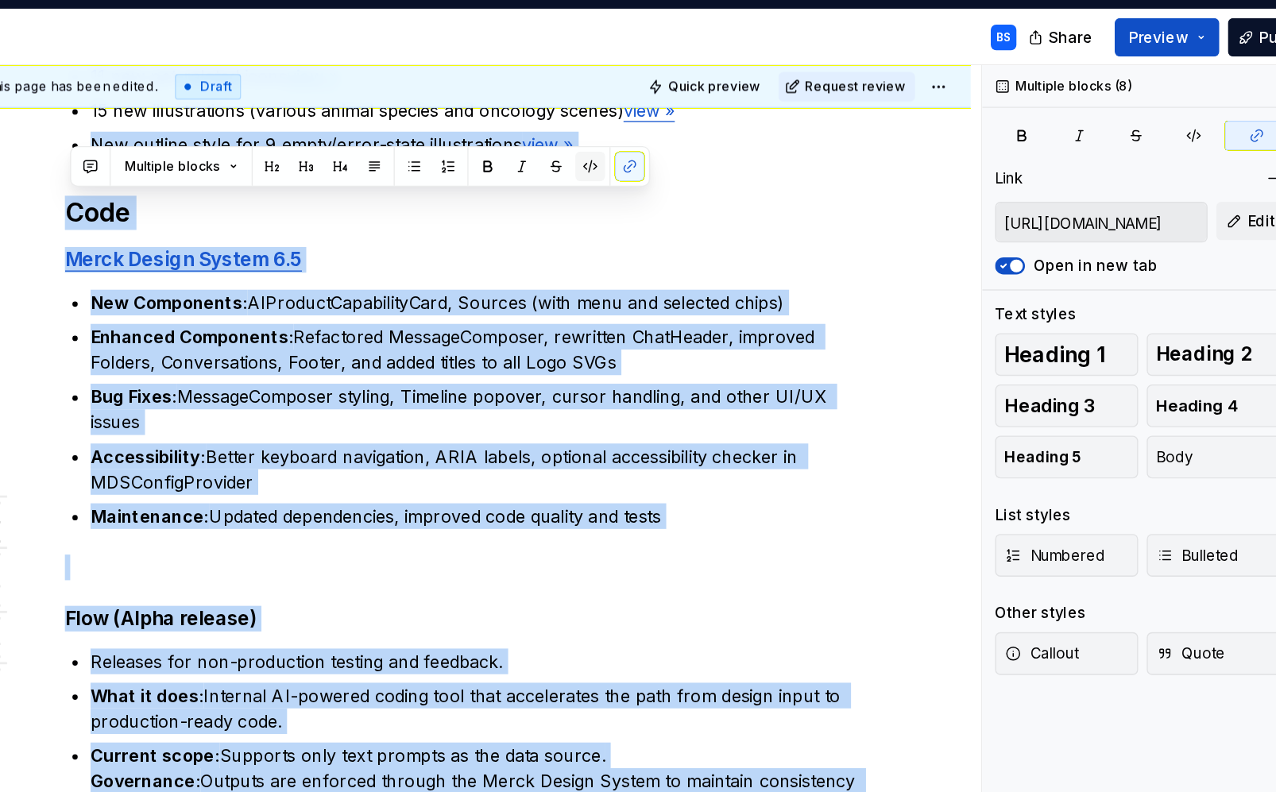
scroll to position [1735, 0]
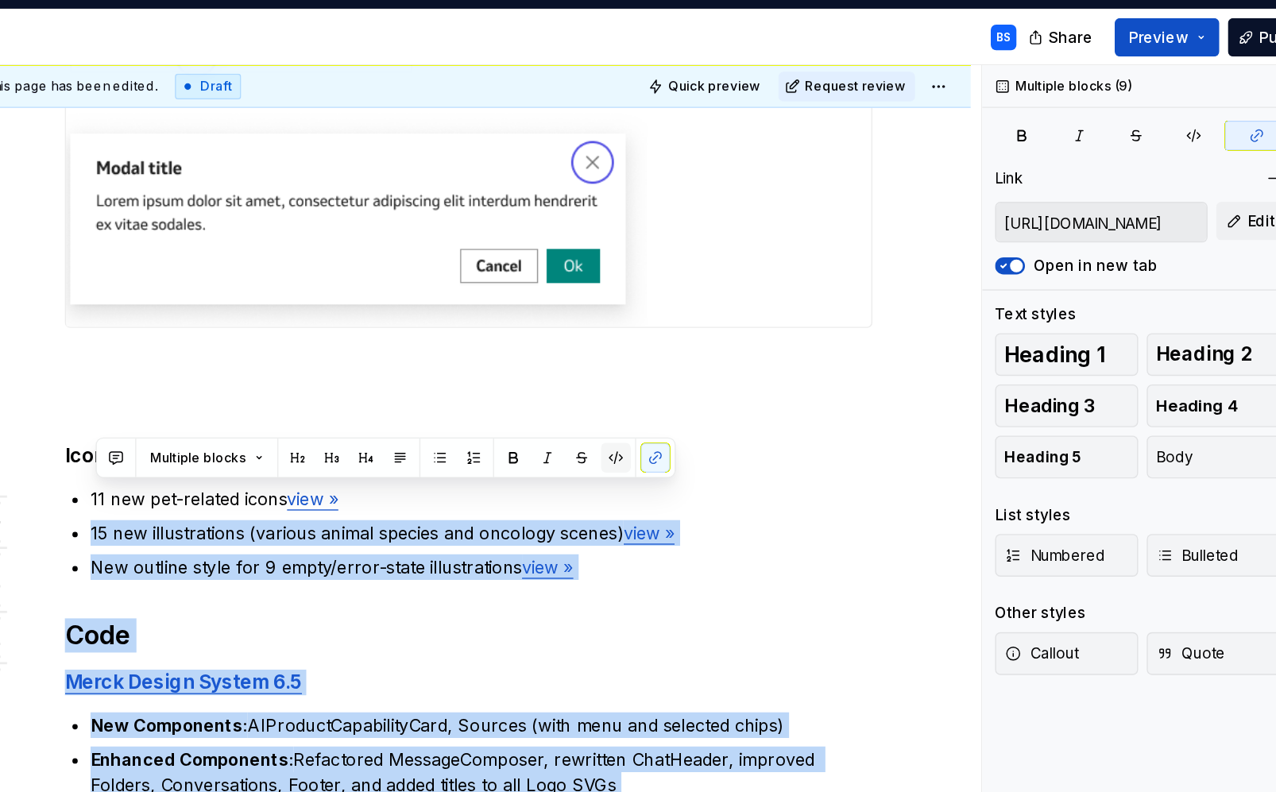
type input "[URL][DOMAIN_NAME]"
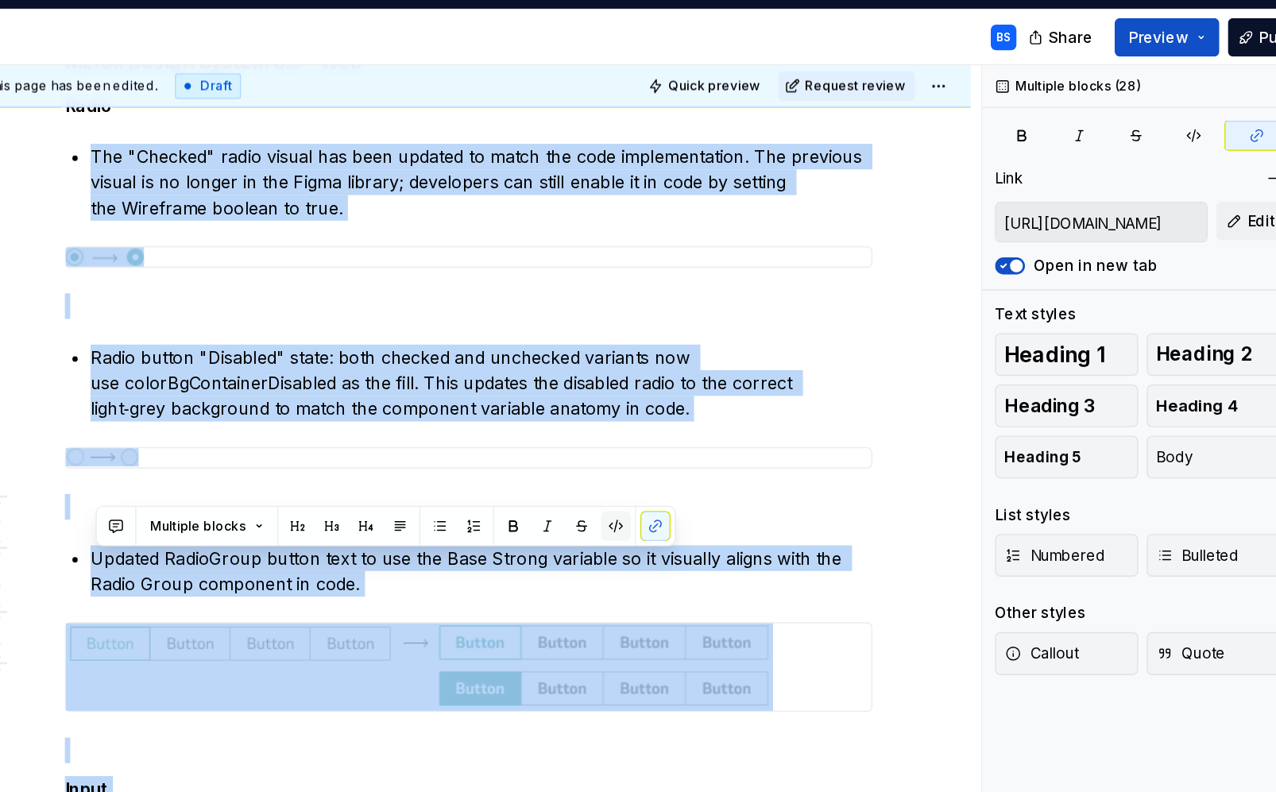
scroll to position [48, 0]
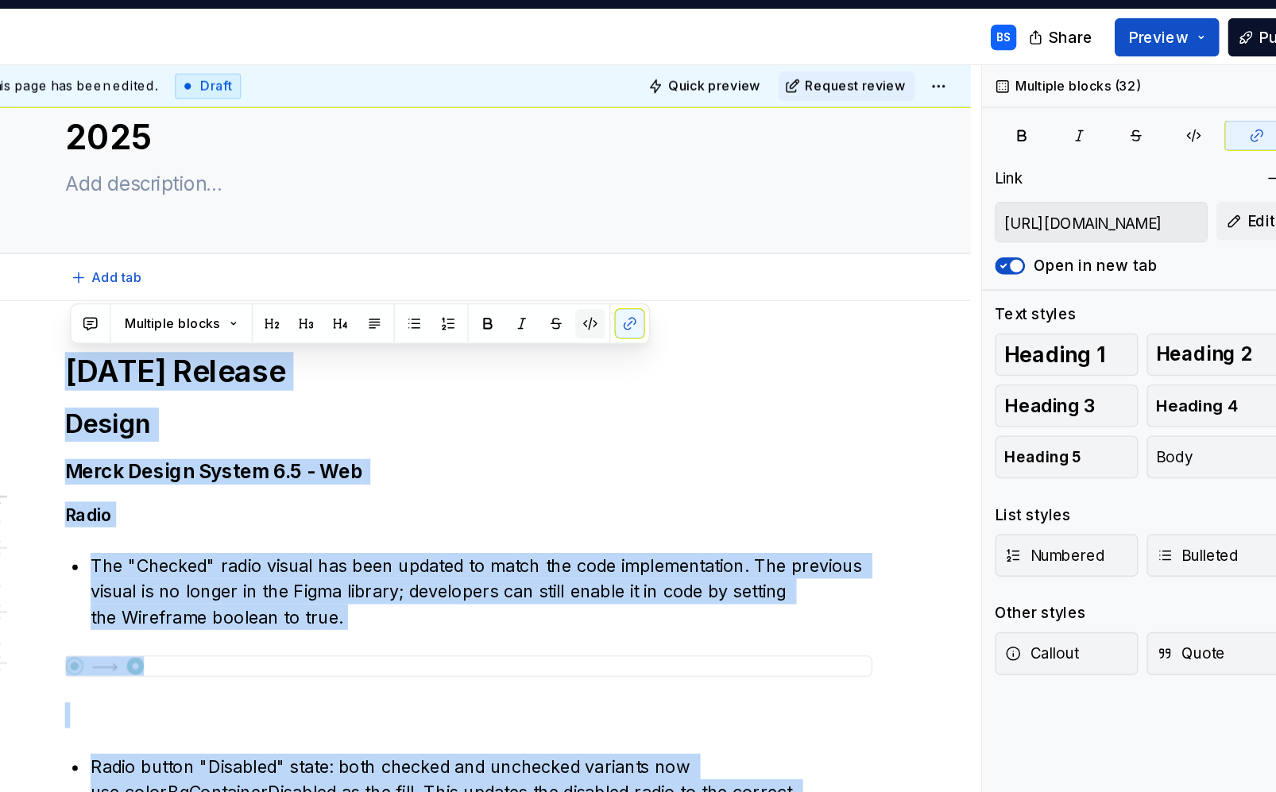
copy div "Loremipsu 7005 Dolorsi Ametco Adipi Elitse Doeius 3.7 - Tem Incid Utl "Etdolor"…"
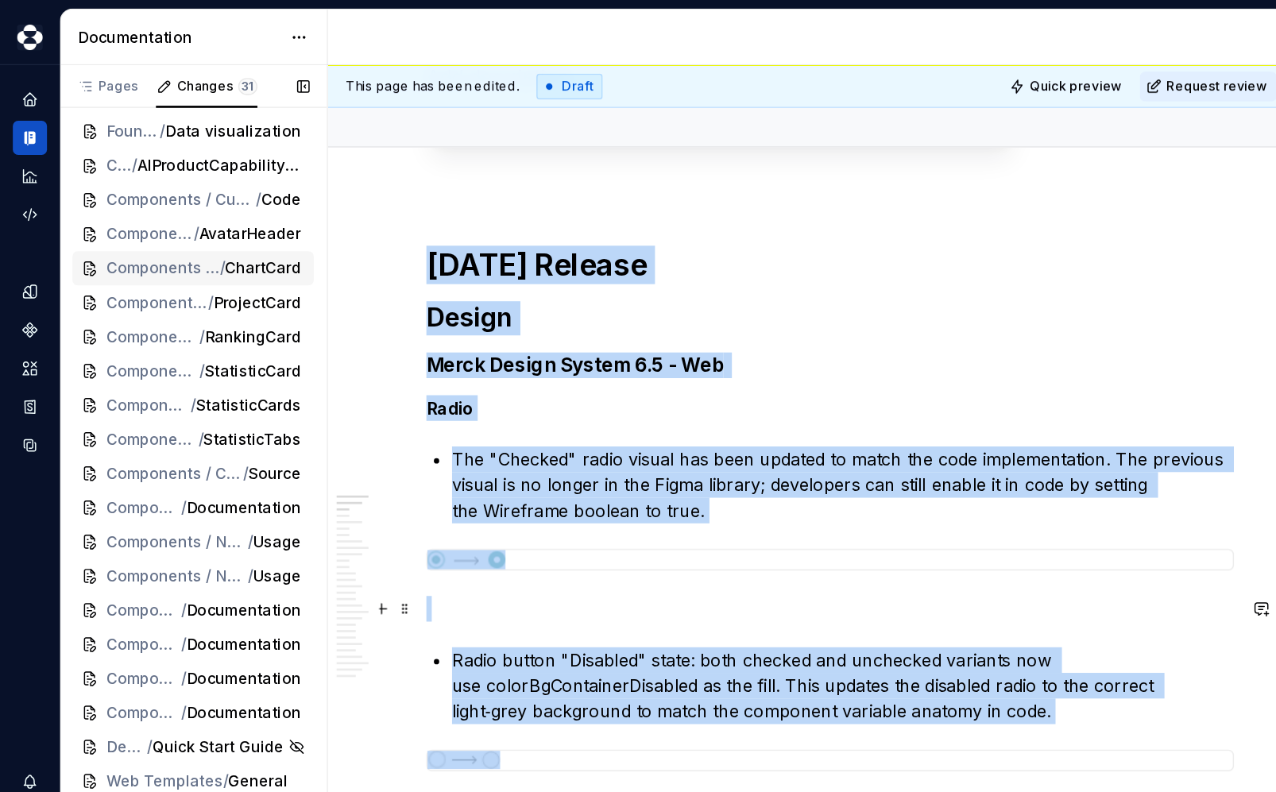
scroll to position [292, 0]
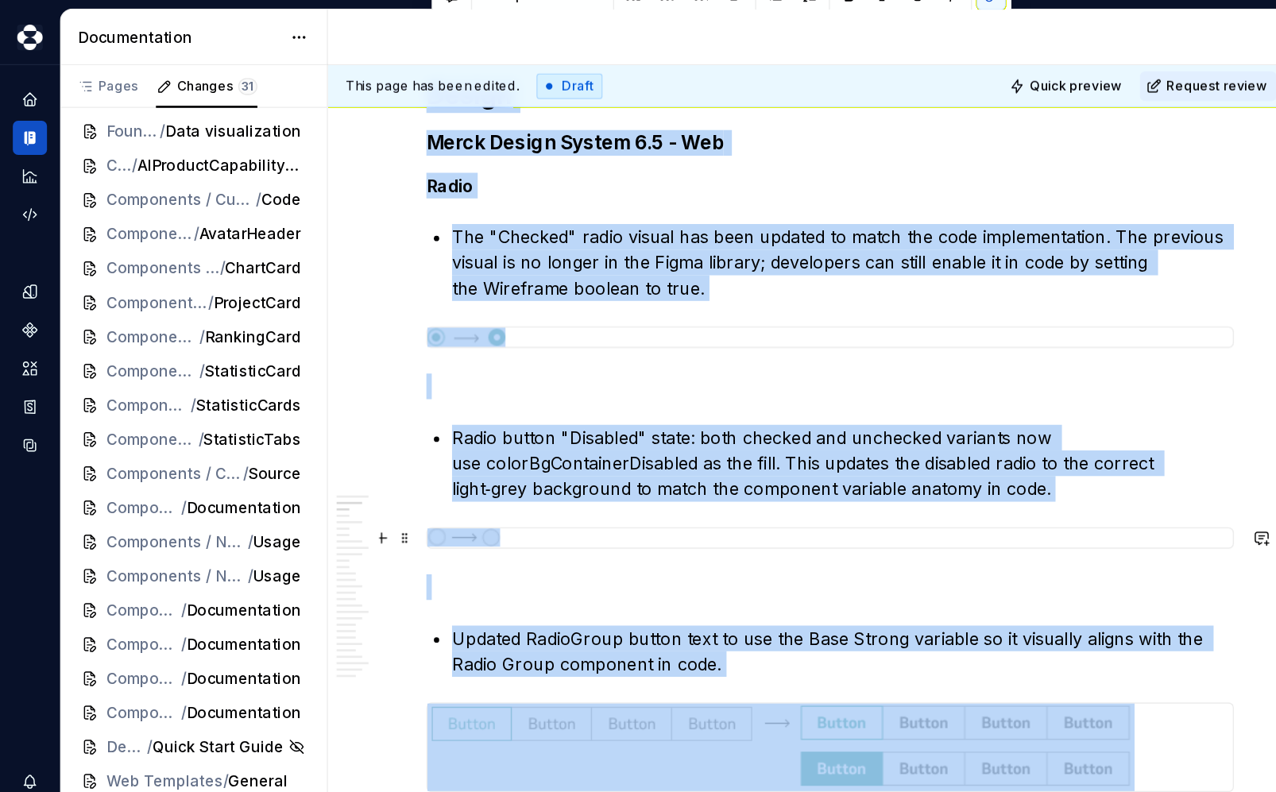
click at [680, 392] on div at bounding box center [617, 400] width 601 height 16
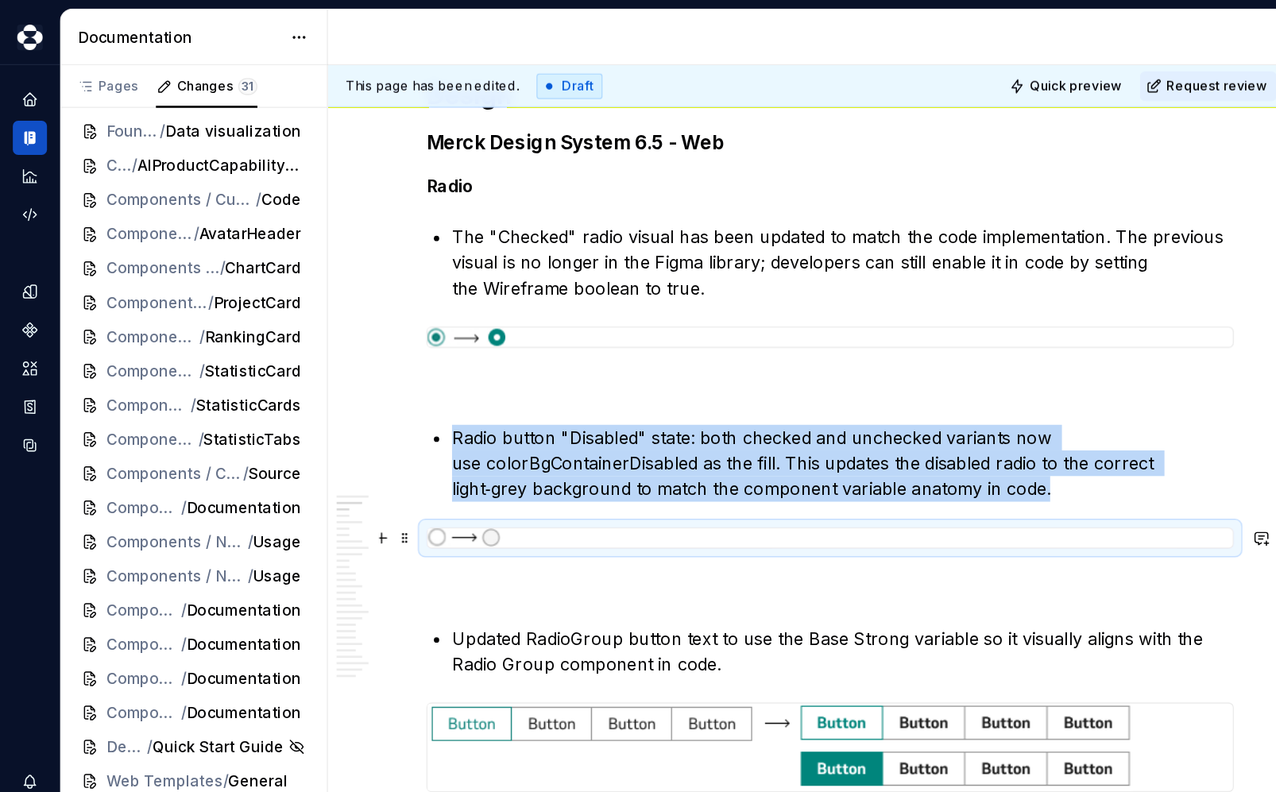
click at [680, 392] on div at bounding box center [617, 400] width 601 height 16
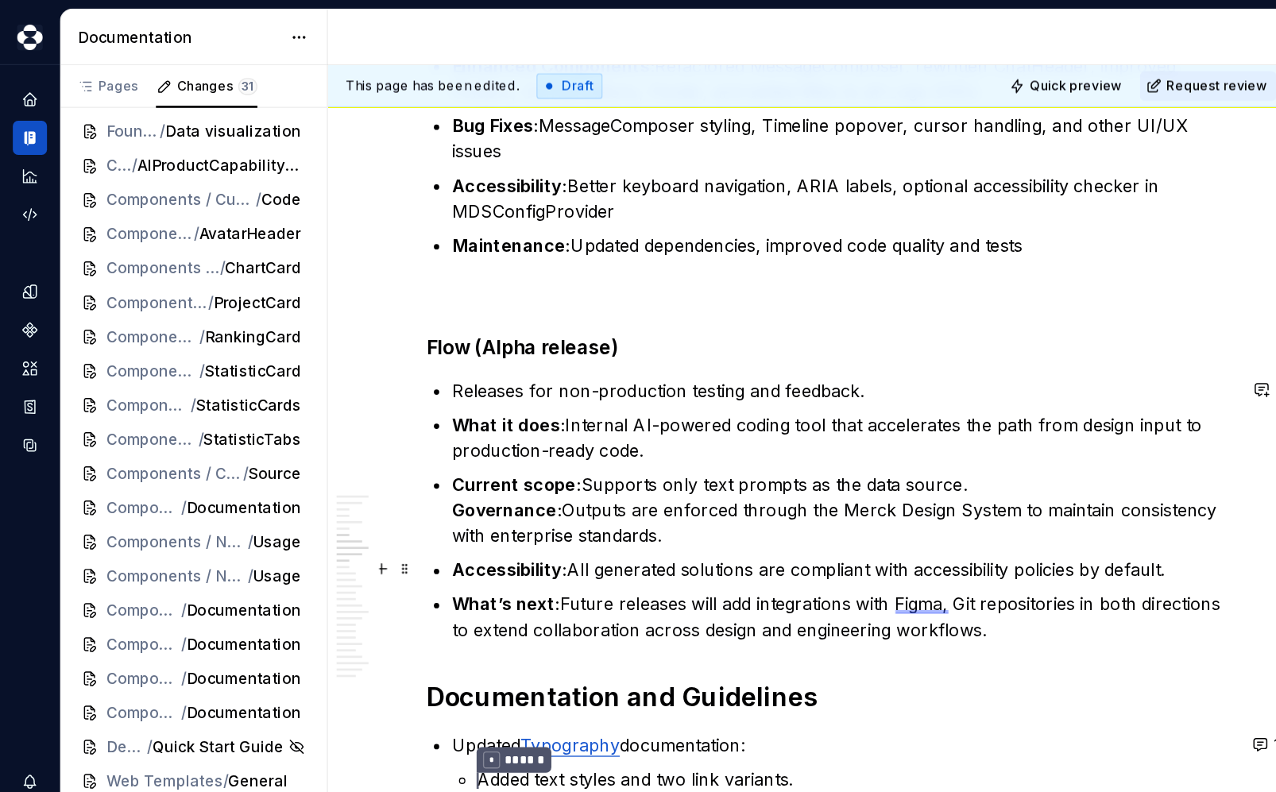
scroll to position [2283, 0]
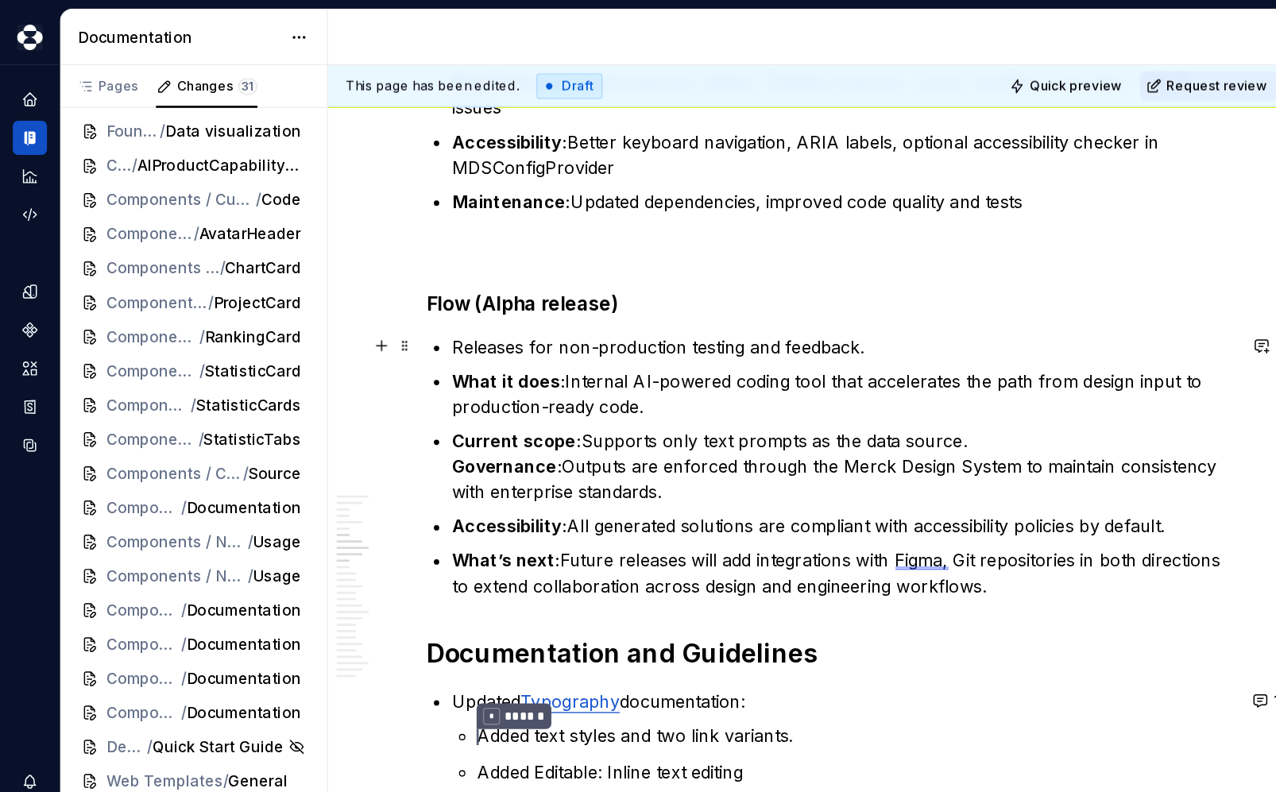
click at [392, 263] on p "Releases for non-production testing and feedback." at bounding box center [627, 258] width 582 height 19
click at [566, 344] on p "Current scope: Supports only text prompts as the data source. Governance: Outpu…" at bounding box center [627, 347] width 582 height 57
click at [342, 257] on p "Release for non-production testing and feedback." at bounding box center [627, 258] width 582 height 19
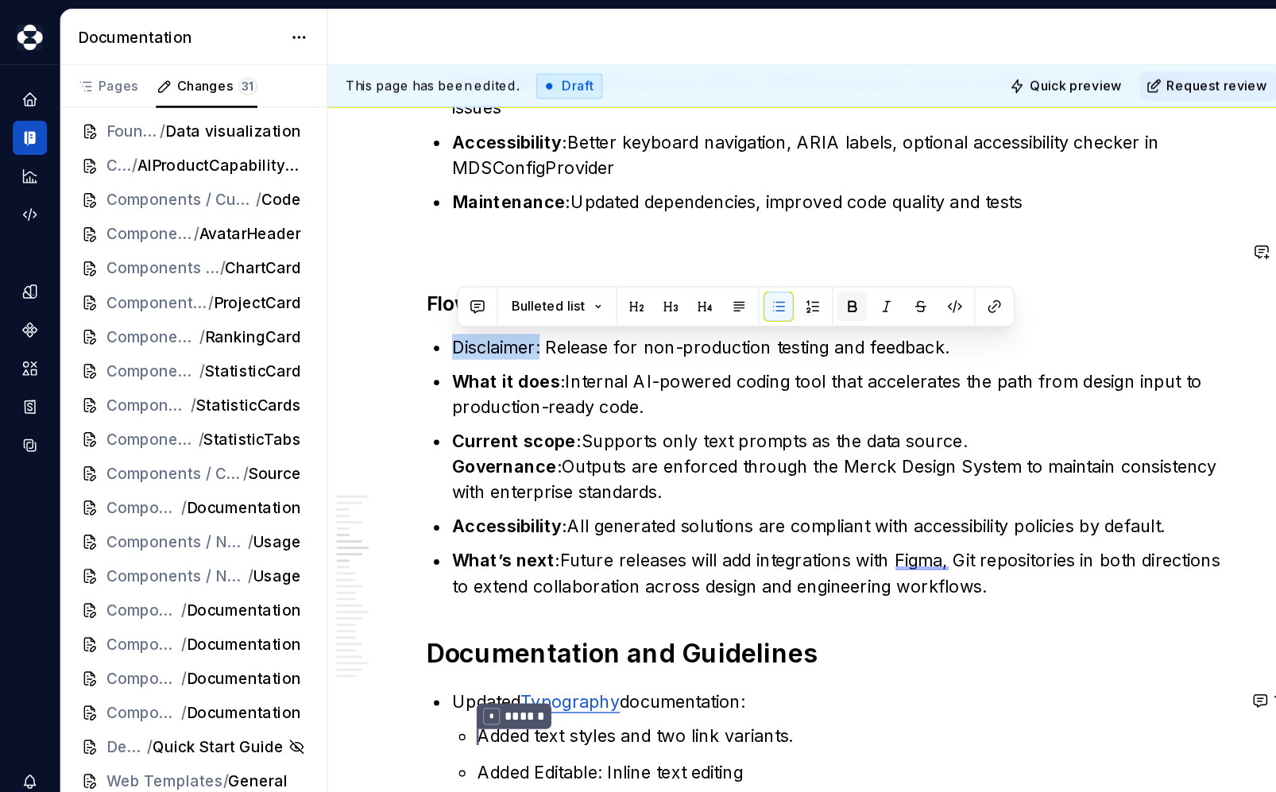
click at [630, 227] on button "button" at bounding box center [634, 228] width 22 height 22
click at [779, 343] on p "Current scope: Supports only text prompts as the data source. Governance: Outpu…" at bounding box center [627, 347] width 582 height 57
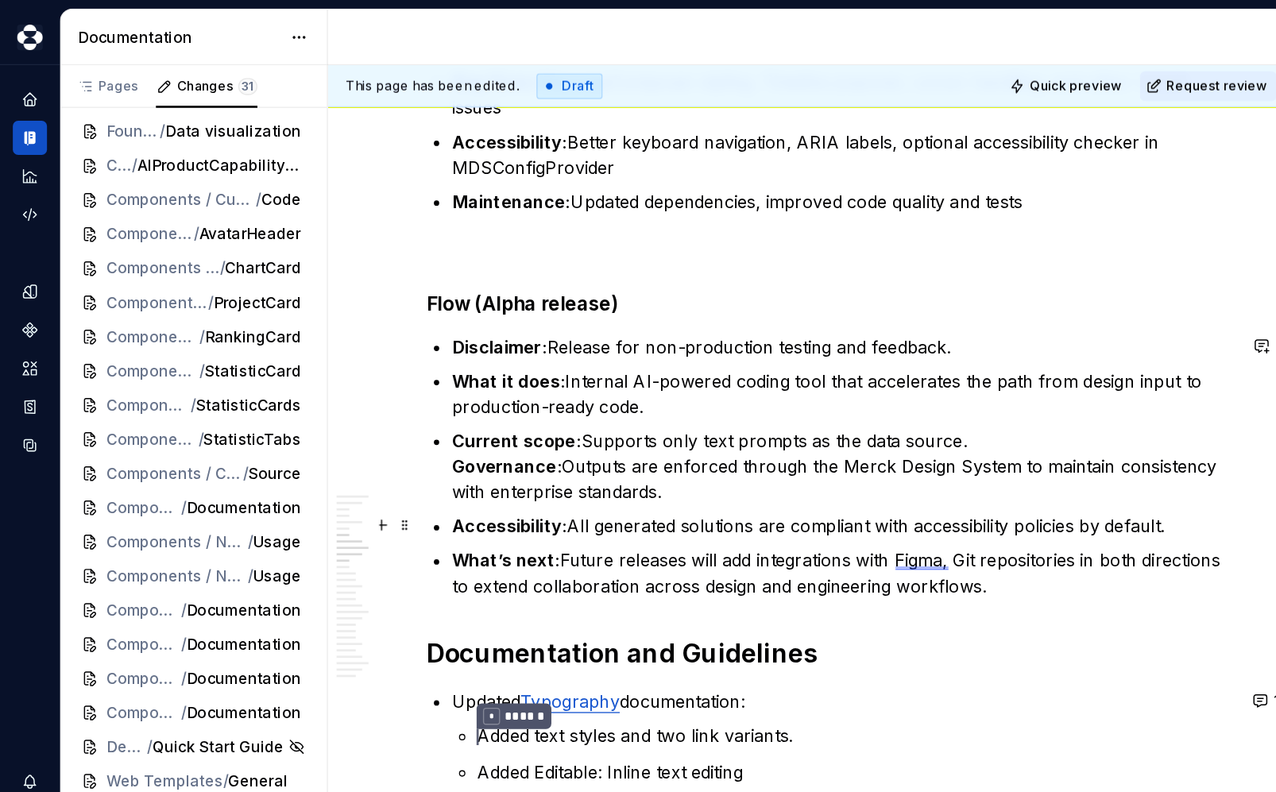
click at [860, 389] on p "Accessibility: All generated solutions are compliant with accessibility policie…" at bounding box center [627, 391] width 582 height 19
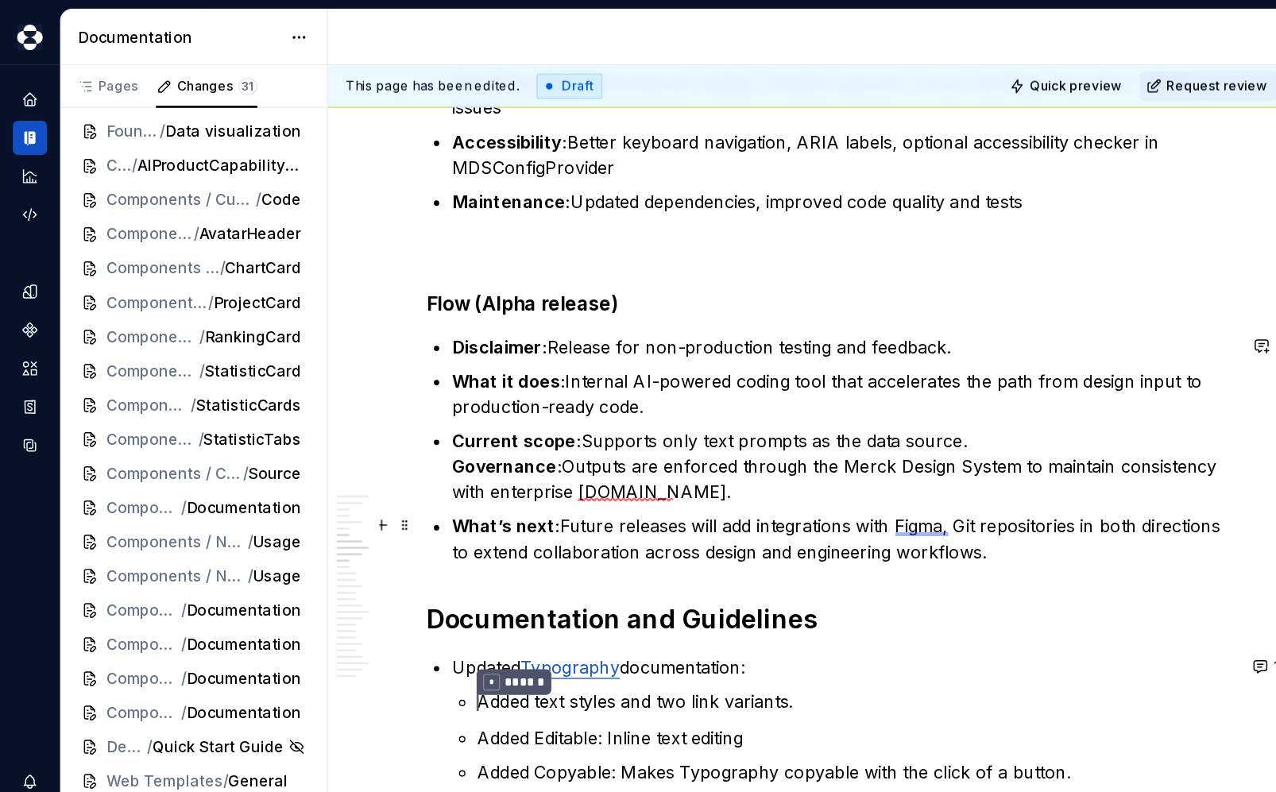
click at [868, 415] on p "What’s next: Future releases will add integrations with Figma, Git repositories…" at bounding box center [627, 401] width 582 height 38
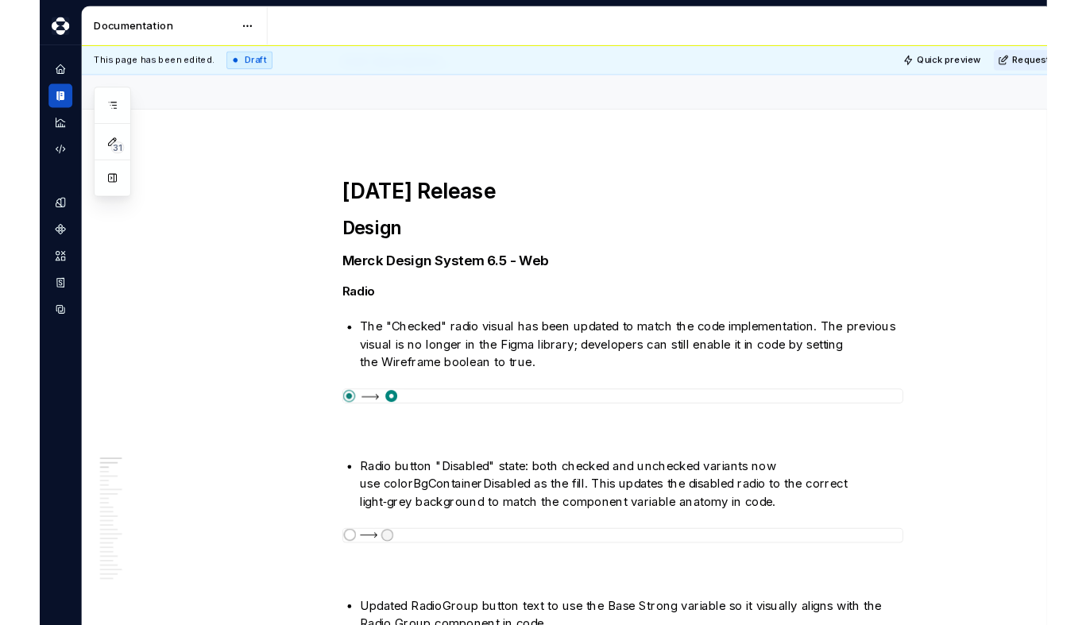
scroll to position [119, 0]
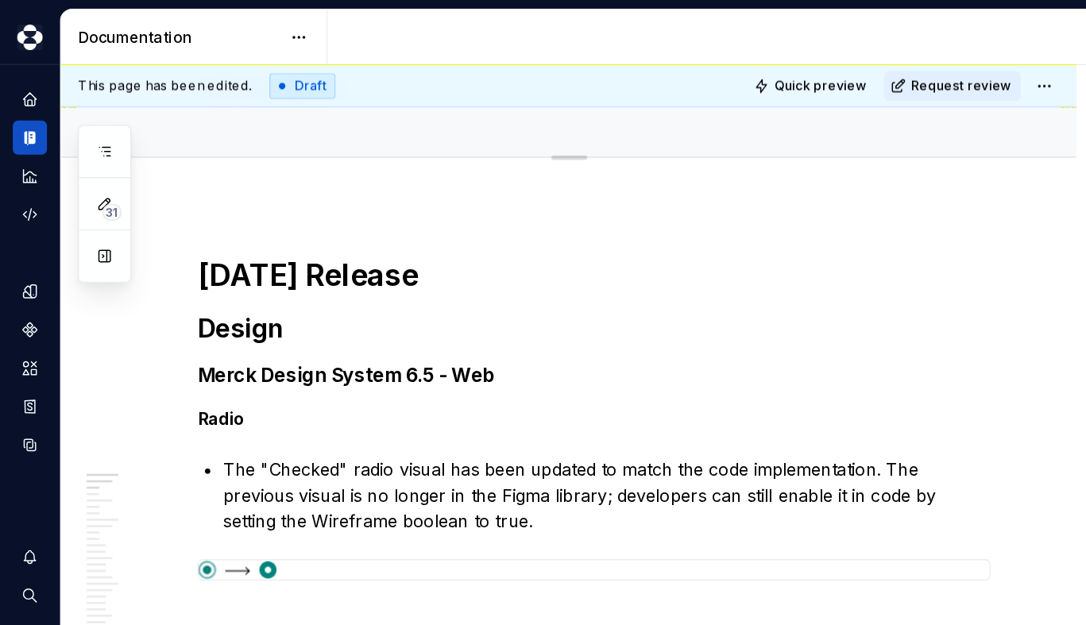
type textarea "*"
